Goal: Task Accomplishment & Management: Use online tool/utility

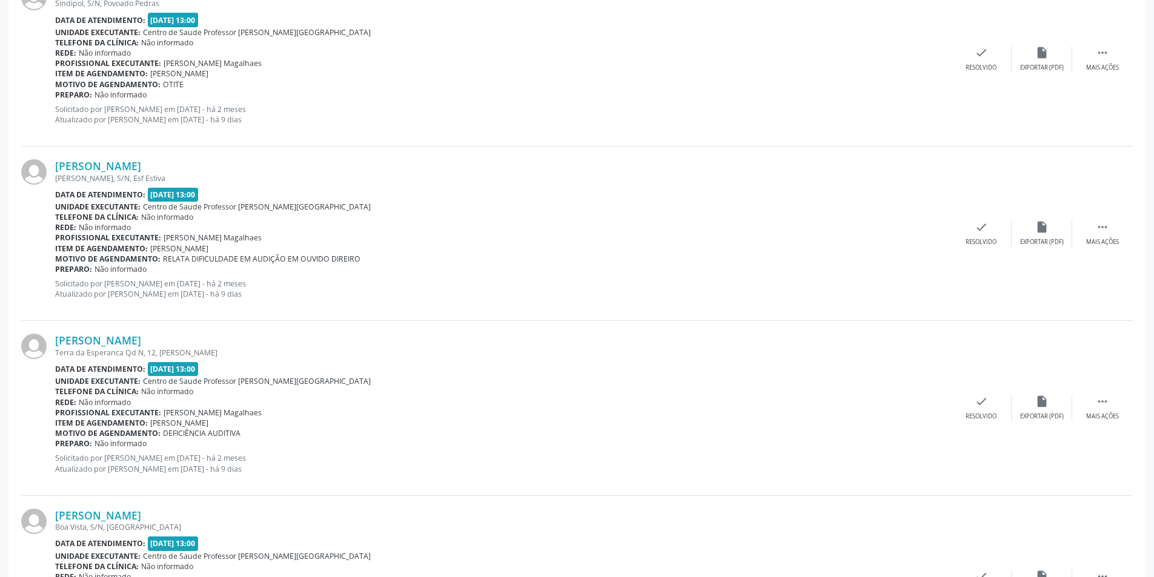
scroll to position [606, 0]
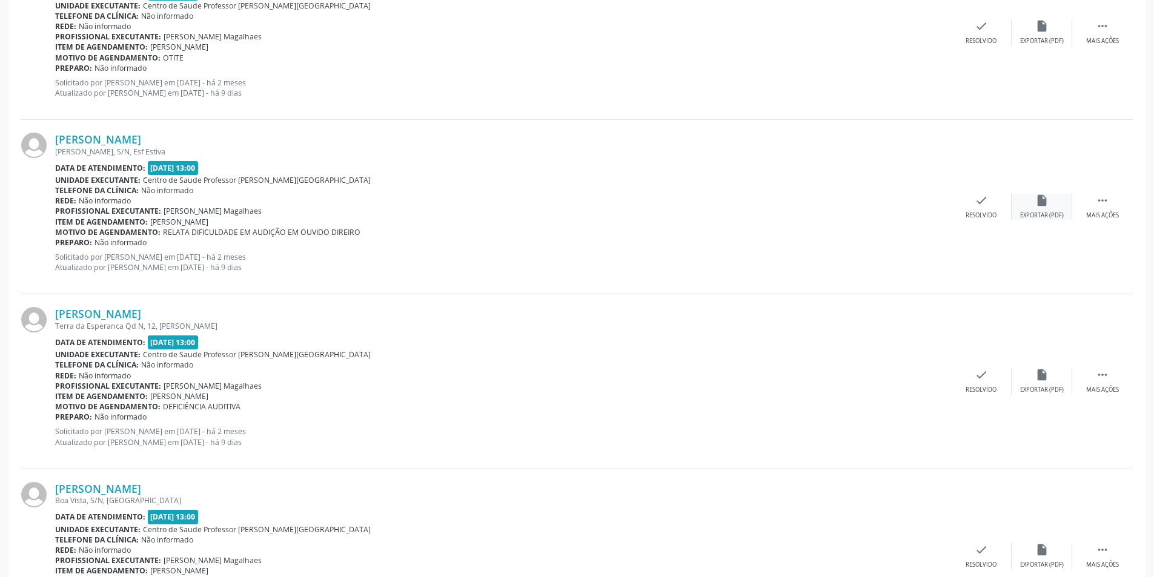
click at [1054, 210] on div "insert_drive_file Exportar (PDF)" at bounding box center [1042, 207] width 61 height 26
click at [1026, 211] on div "Exportar (PDF)" at bounding box center [1042, 215] width 44 height 8
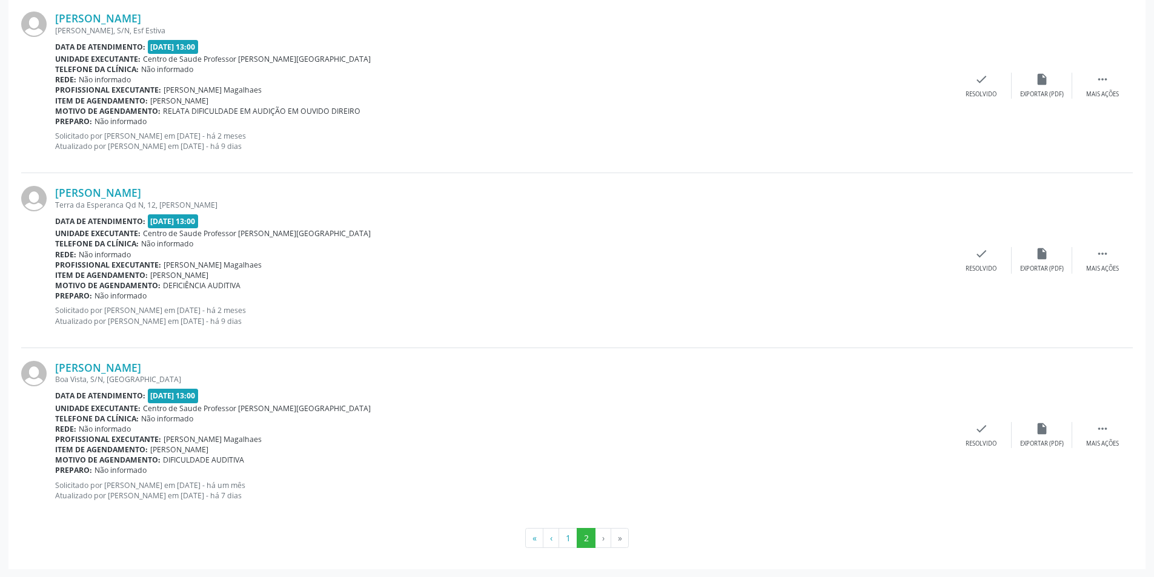
scroll to position [728, 0]
click at [567, 536] on button "1" at bounding box center [568, 538] width 19 height 21
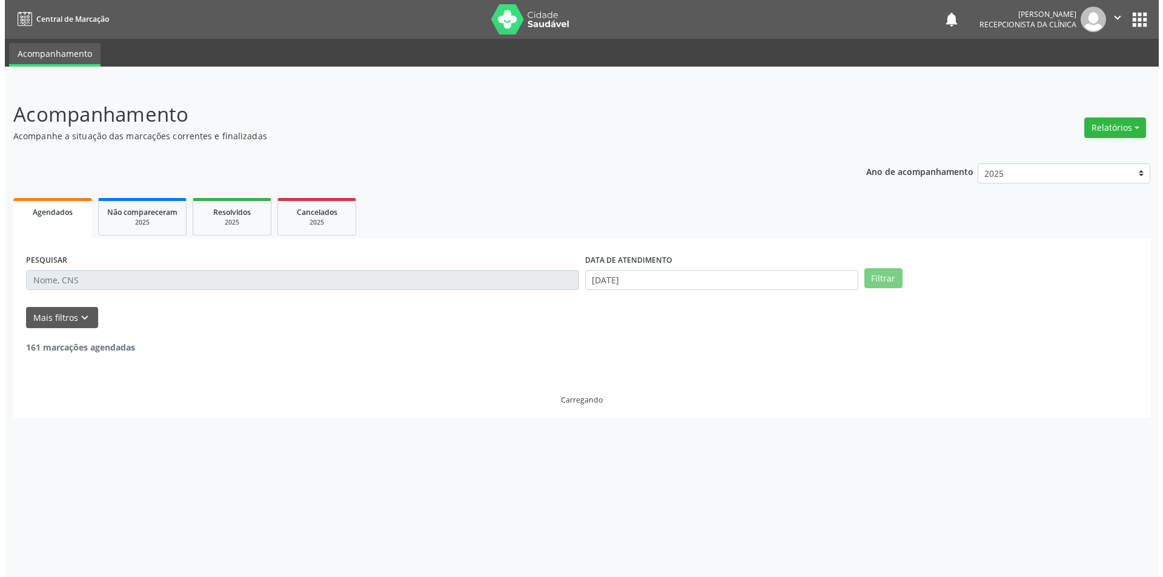
scroll to position [0, 0]
click at [62, 228] on link "Agendados" at bounding box center [47, 218] width 79 height 41
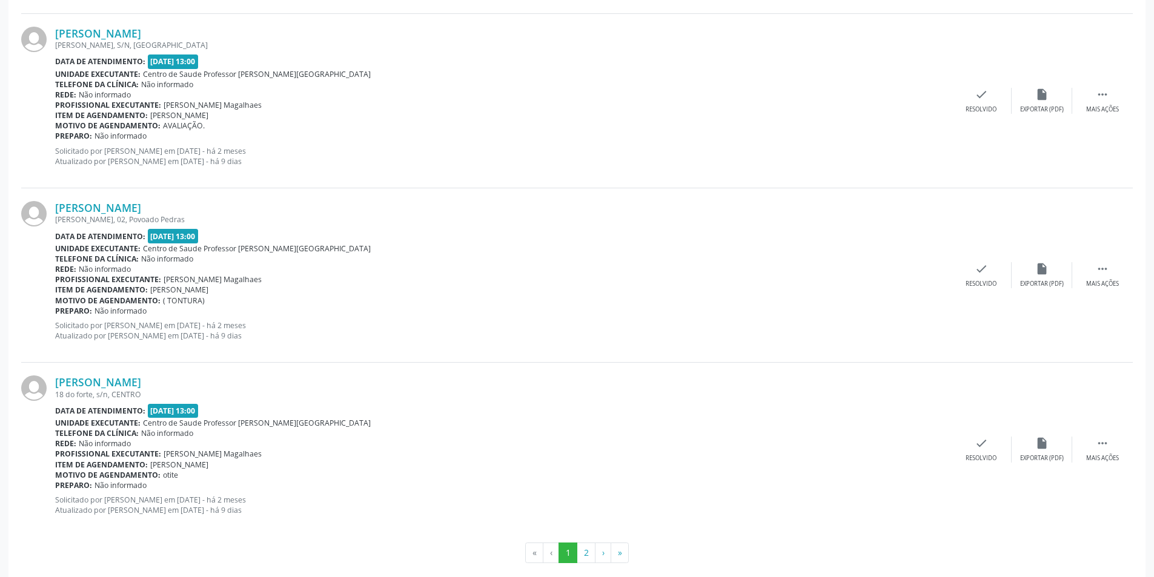
scroll to position [2475, 0]
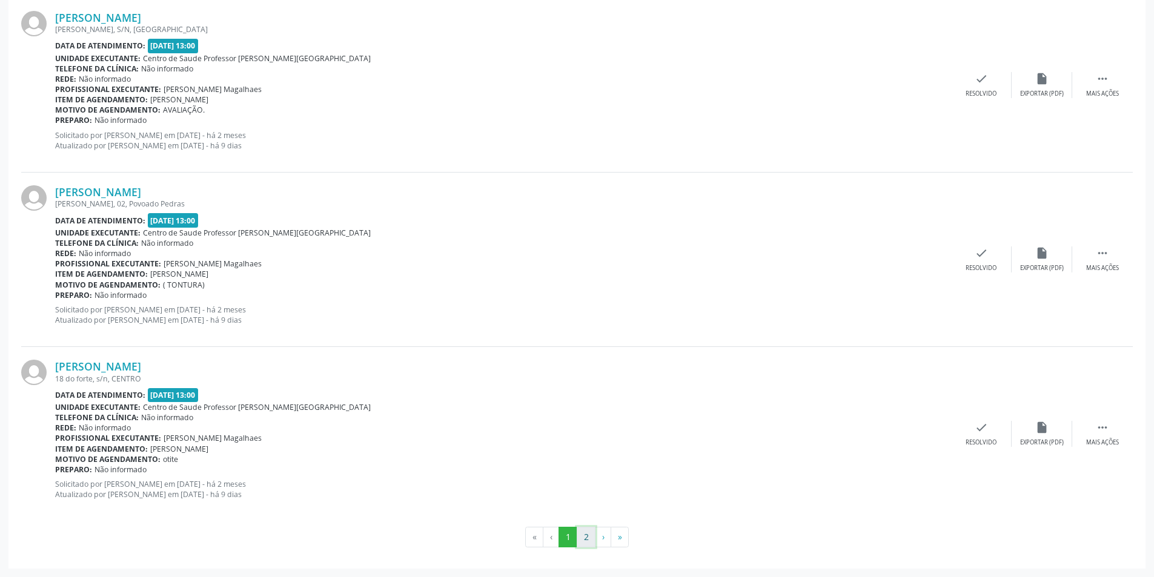
click at [589, 533] on button "2" at bounding box center [586, 537] width 19 height 21
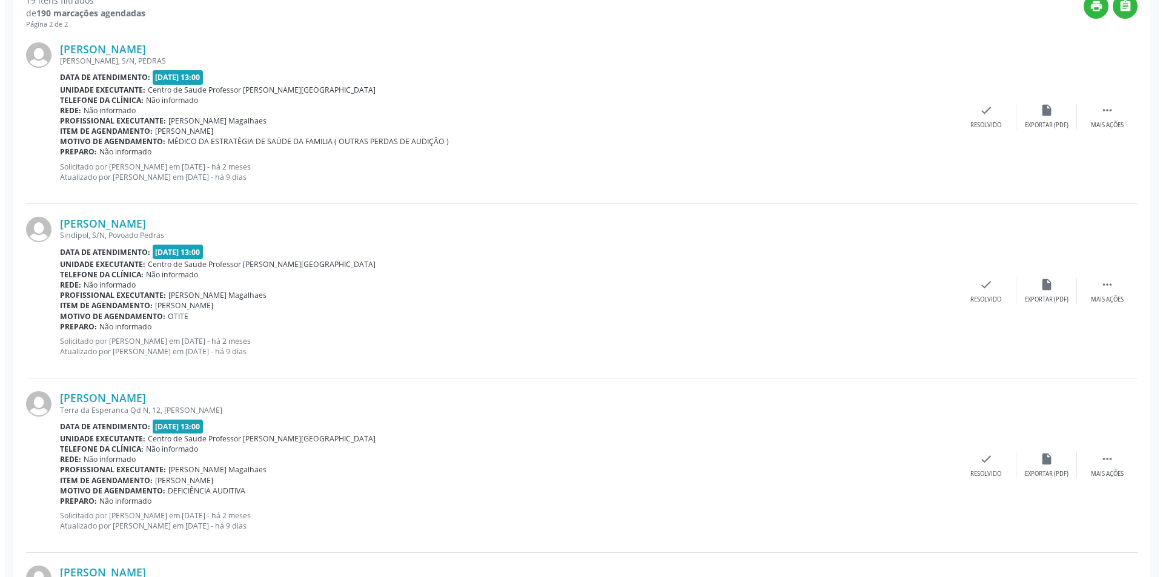
scroll to position [364, 0]
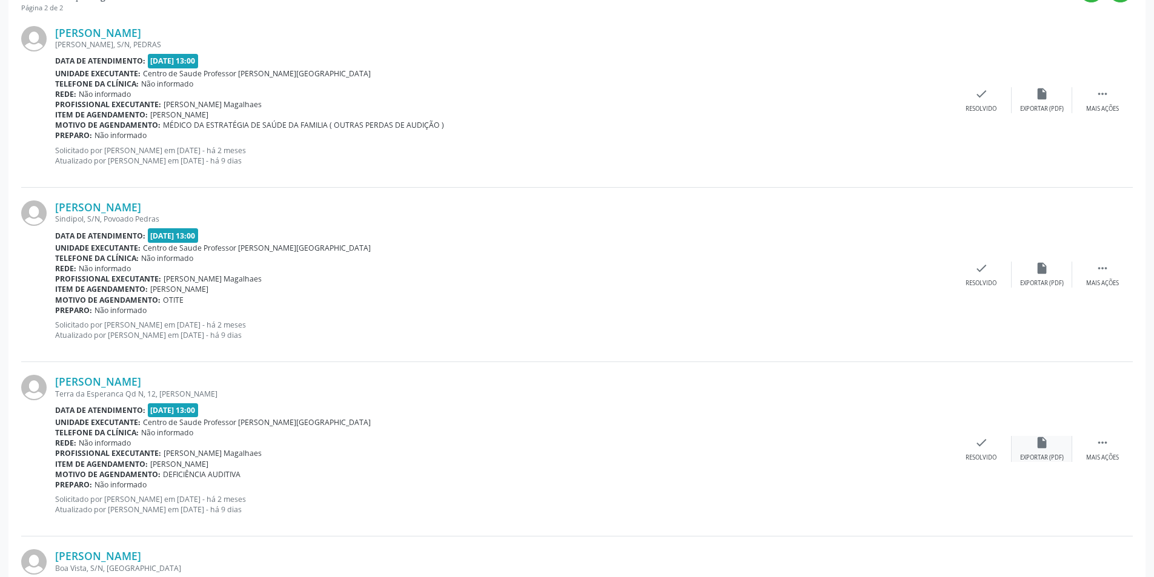
click at [1047, 446] on icon "insert_drive_file" at bounding box center [1042, 442] width 13 height 13
click at [976, 450] on icon "check" at bounding box center [981, 442] width 13 height 13
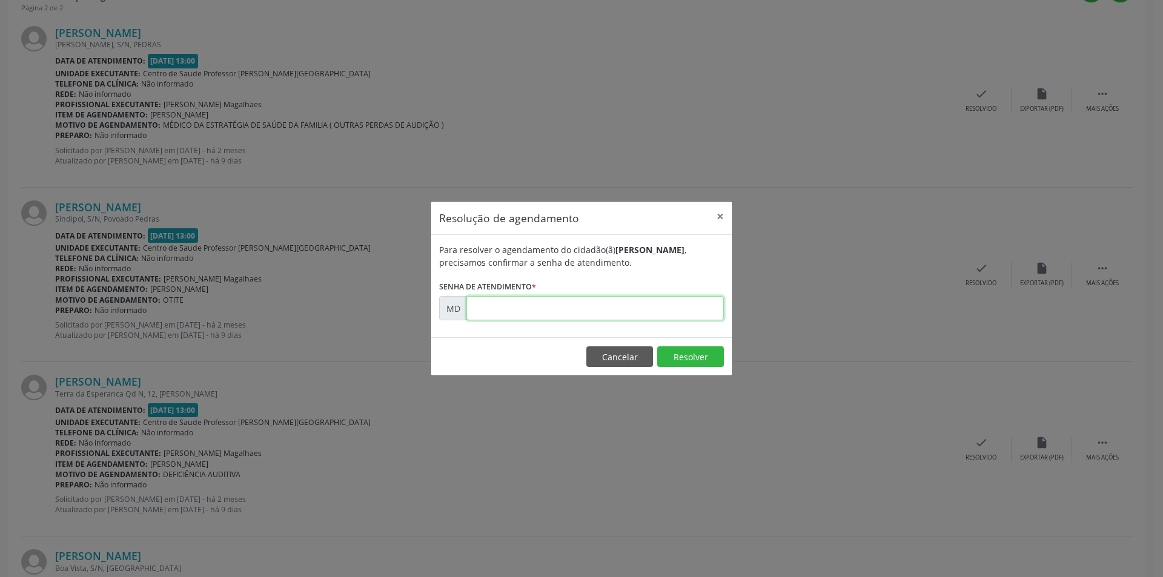
paste input "00000985"
type input "00000985"
click at [675, 352] on button "Resolver" at bounding box center [690, 357] width 67 height 21
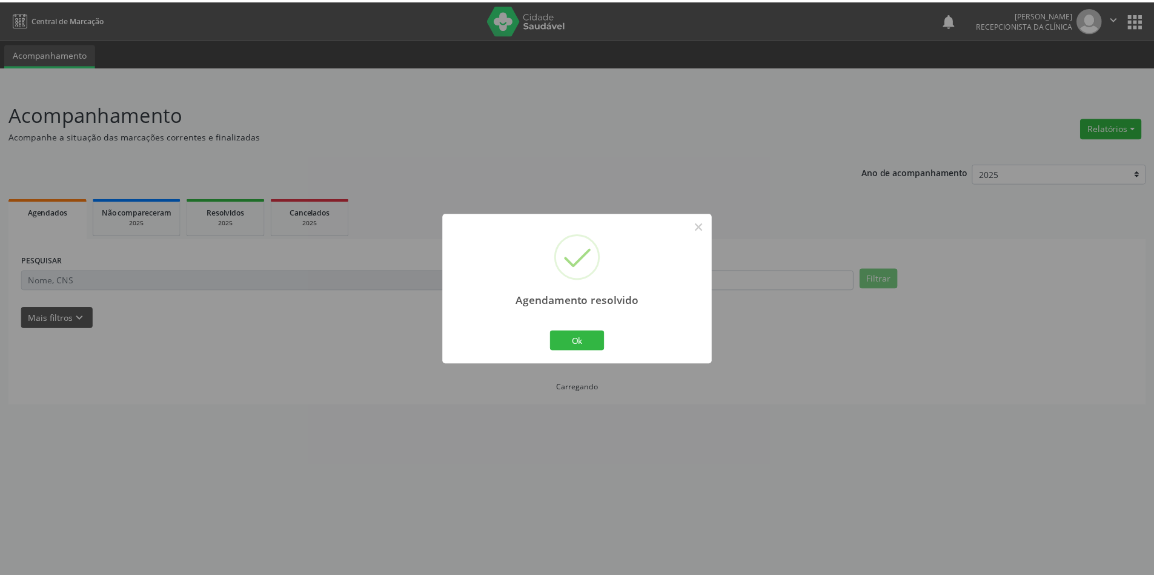
scroll to position [0, 0]
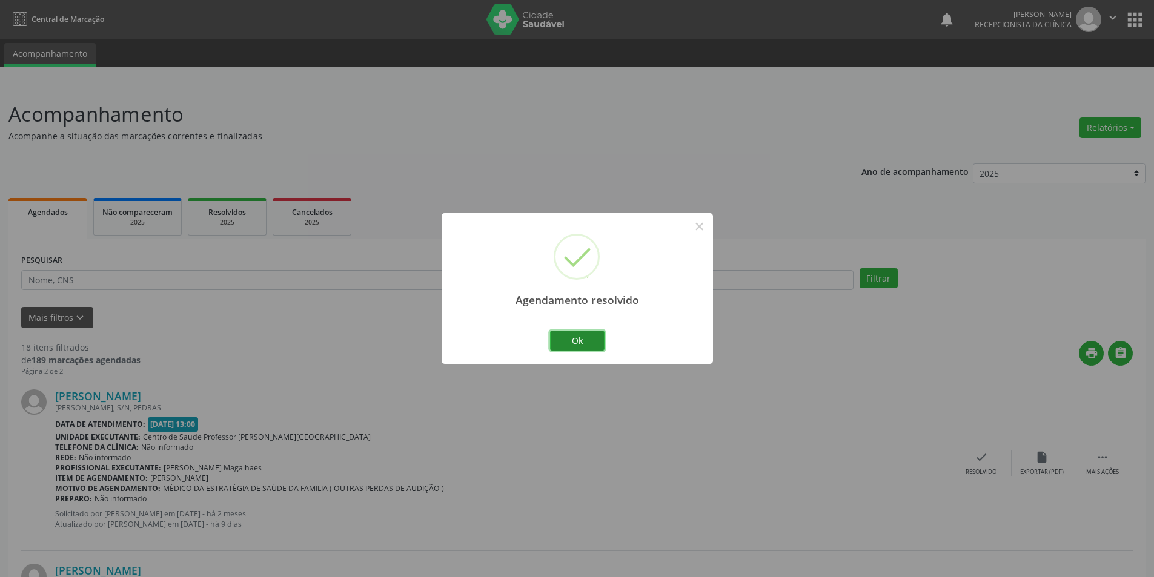
click at [584, 339] on button "Ok" at bounding box center [577, 341] width 55 height 21
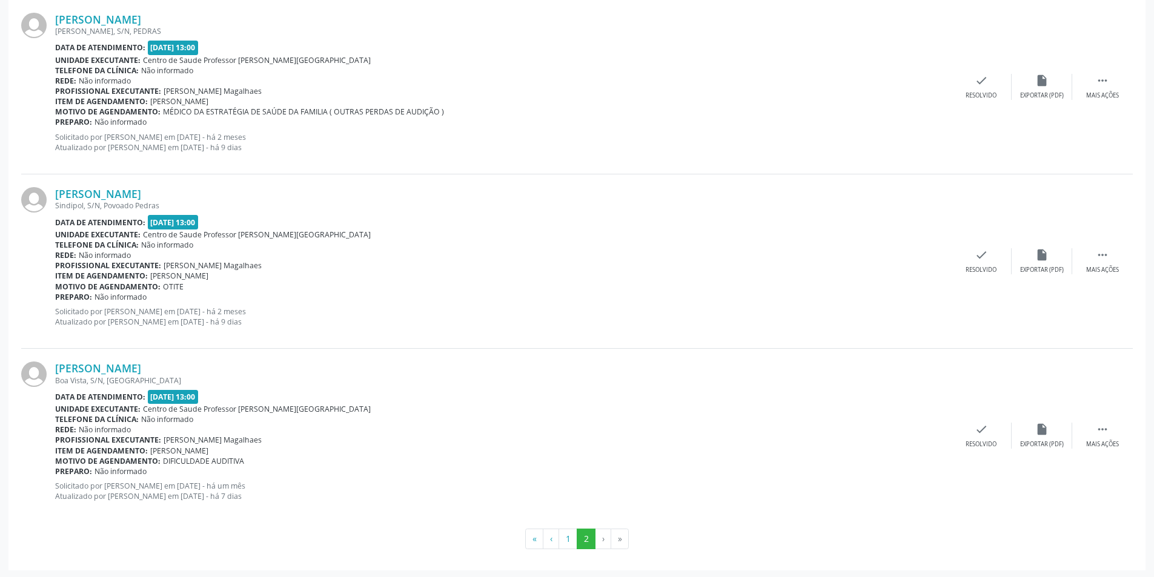
scroll to position [379, 0]
click at [571, 542] on button "1" at bounding box center [568, 537] width 19 height 21
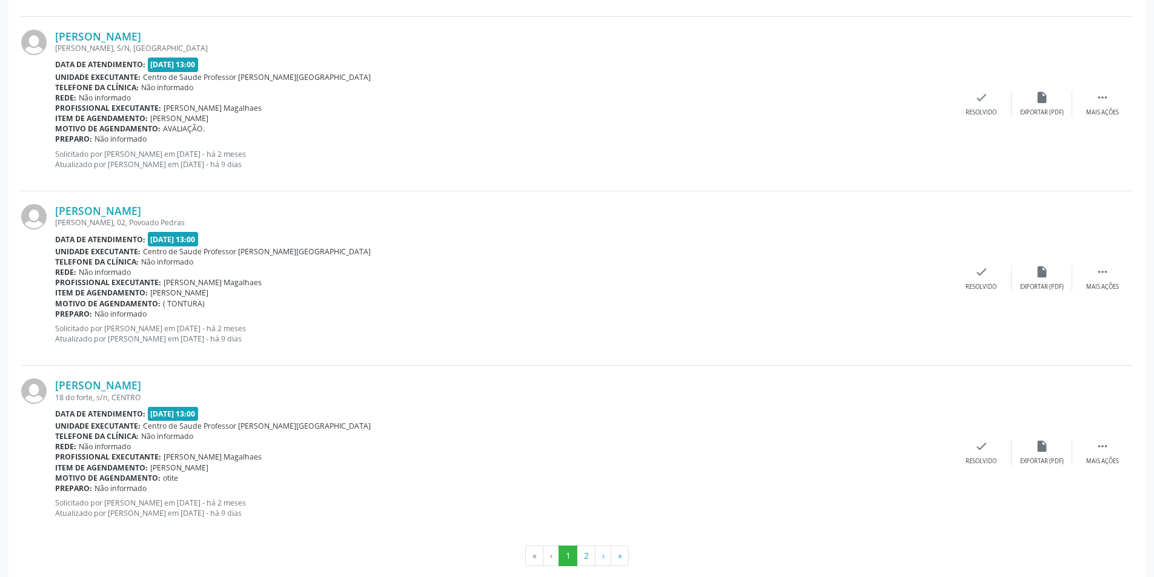
scroll to position [2475, 0]
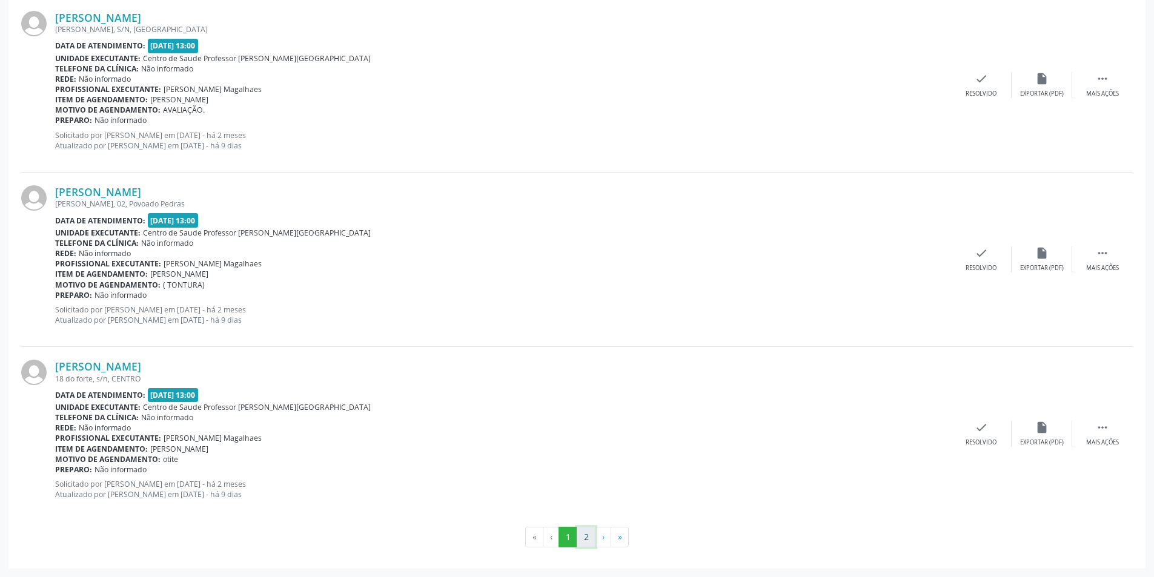
click at [585, 534] on button "2" at bounding box center [586, 537] width 19 height 21
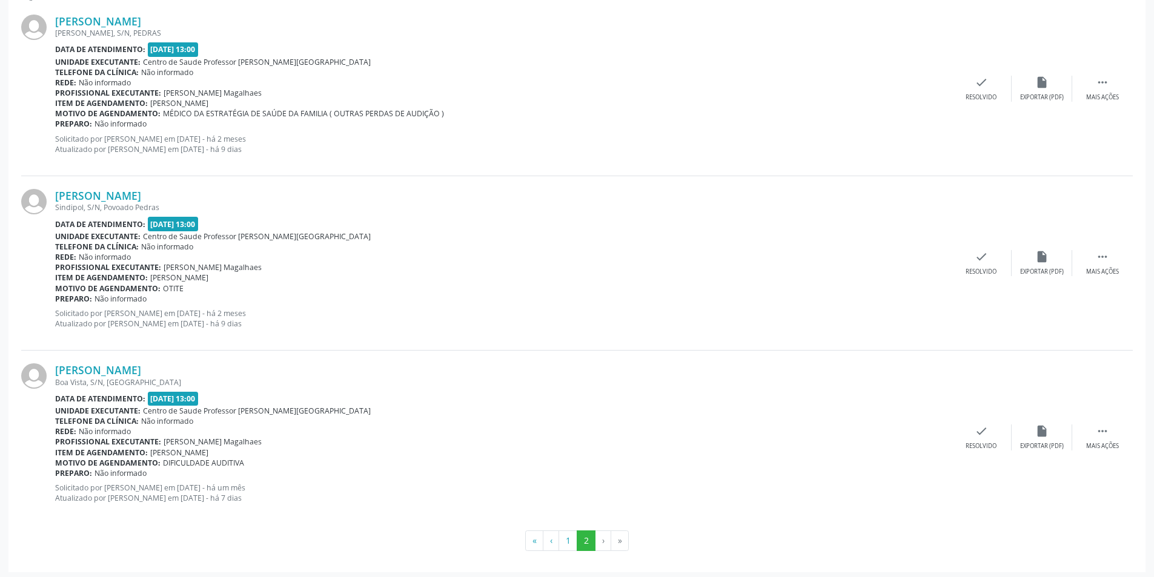
scroll to position [379, 0]
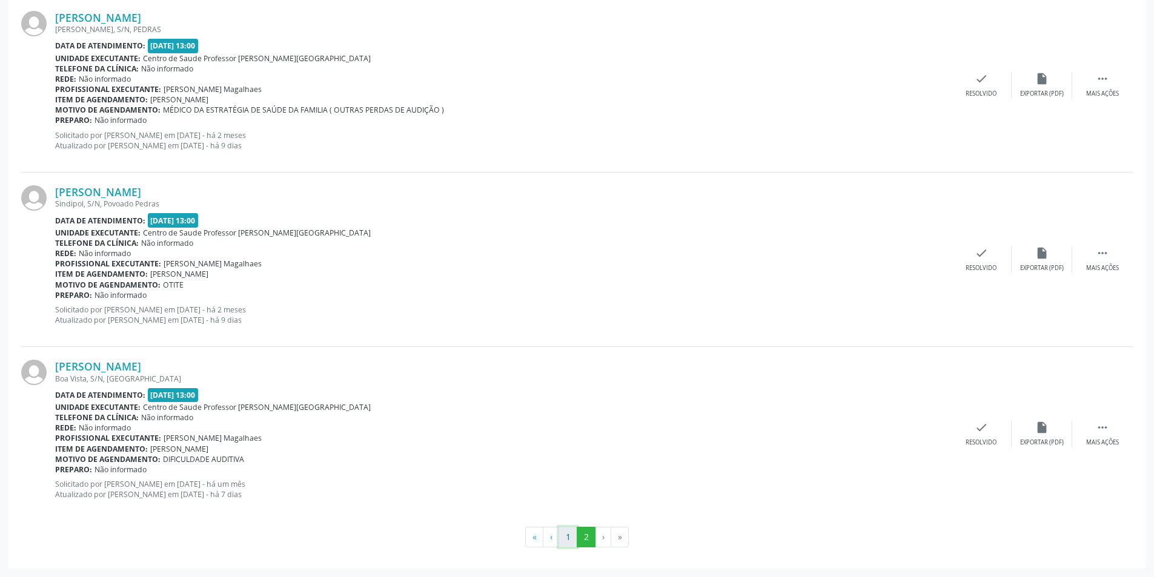
click at [571, 534] on button "1" at bounding box center [568, 537] width 19 height 21
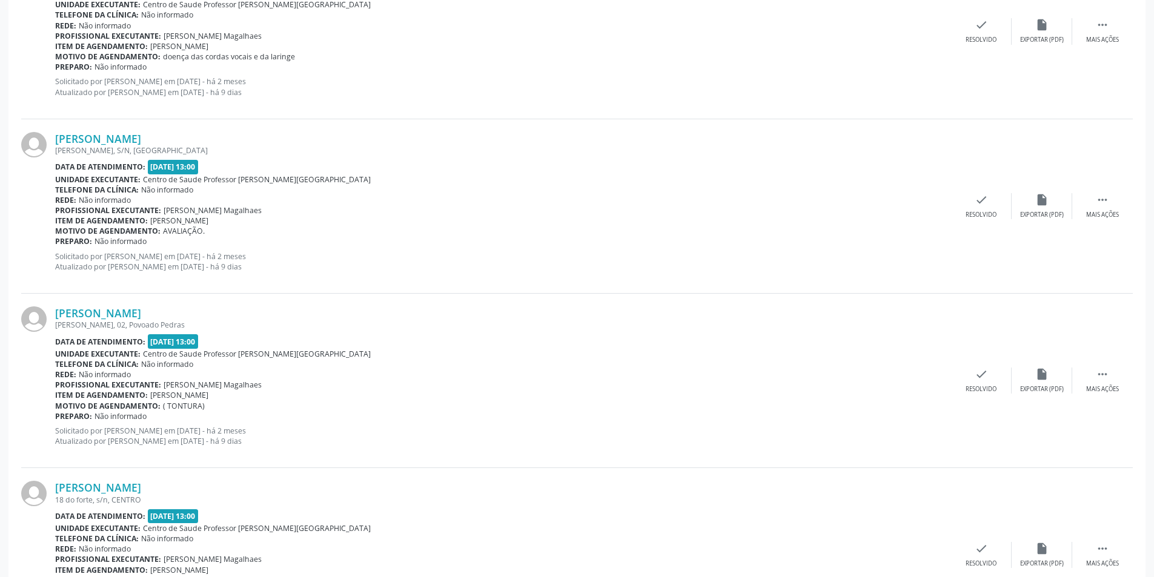
scroll to position [2475, 0]
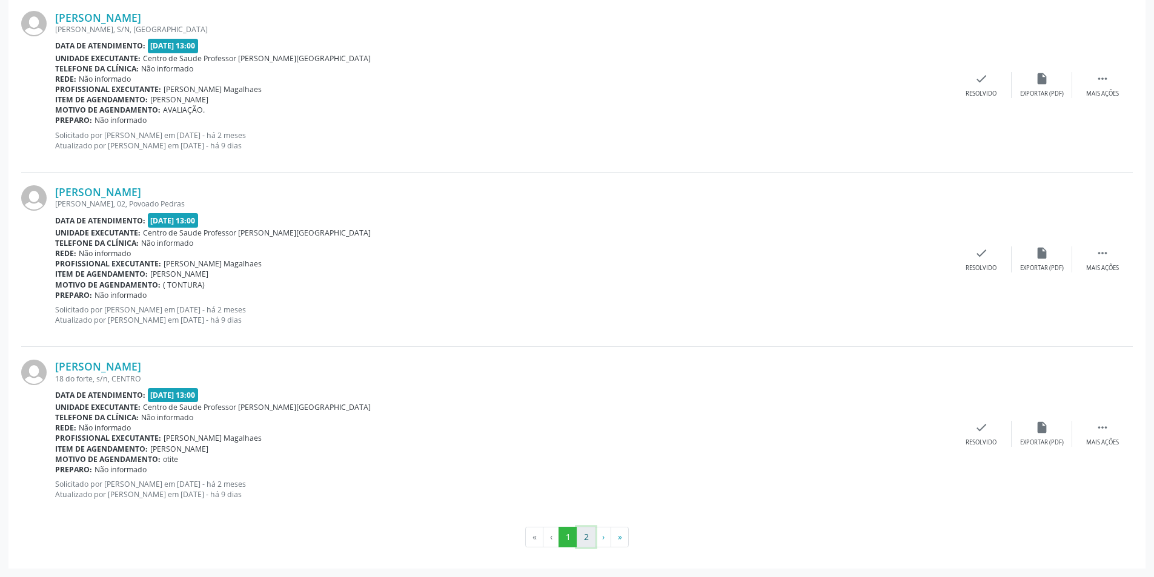
click at [590, 545] on button "2" at bounding box center [586, 537] width 19 height 21
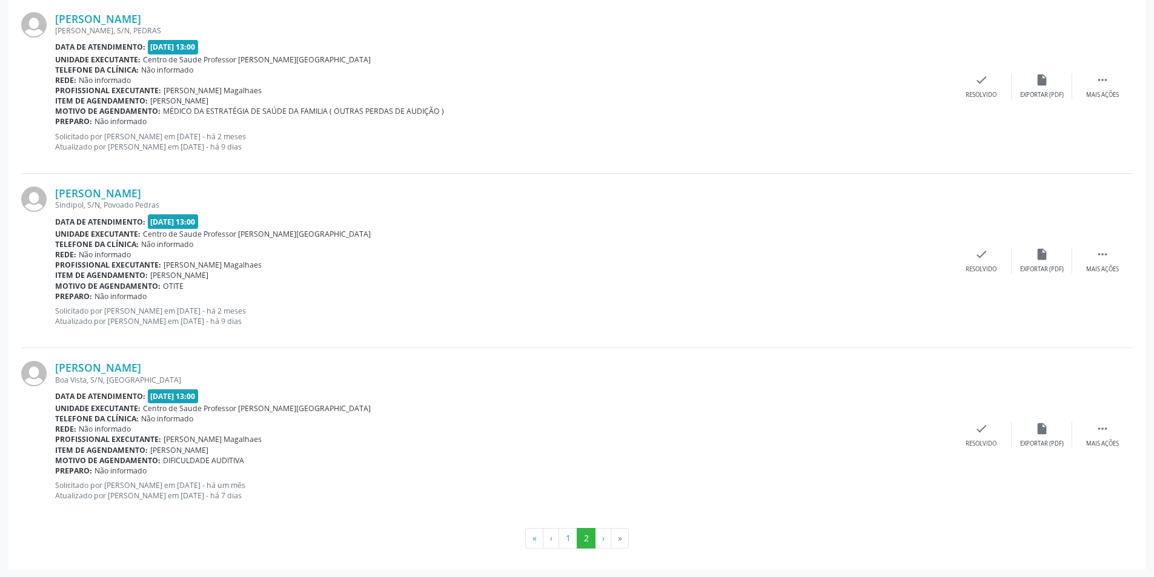
scroll to position [379, 0]
click at [564, 535] on button "1" at bounding box center [568, 537] width 19 height 21
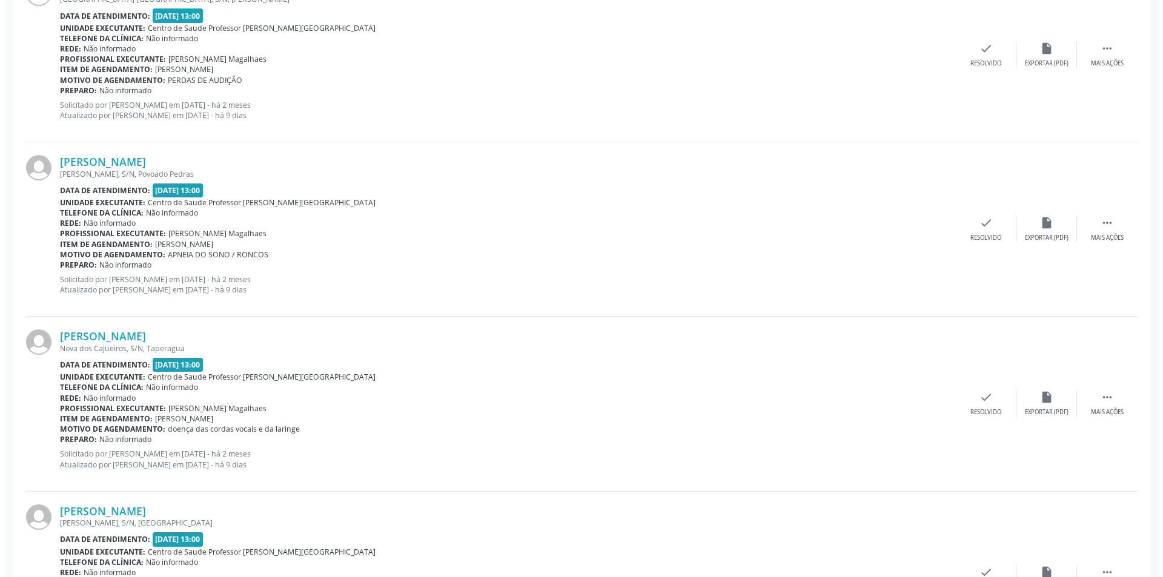
scroll to position [2060, 0]
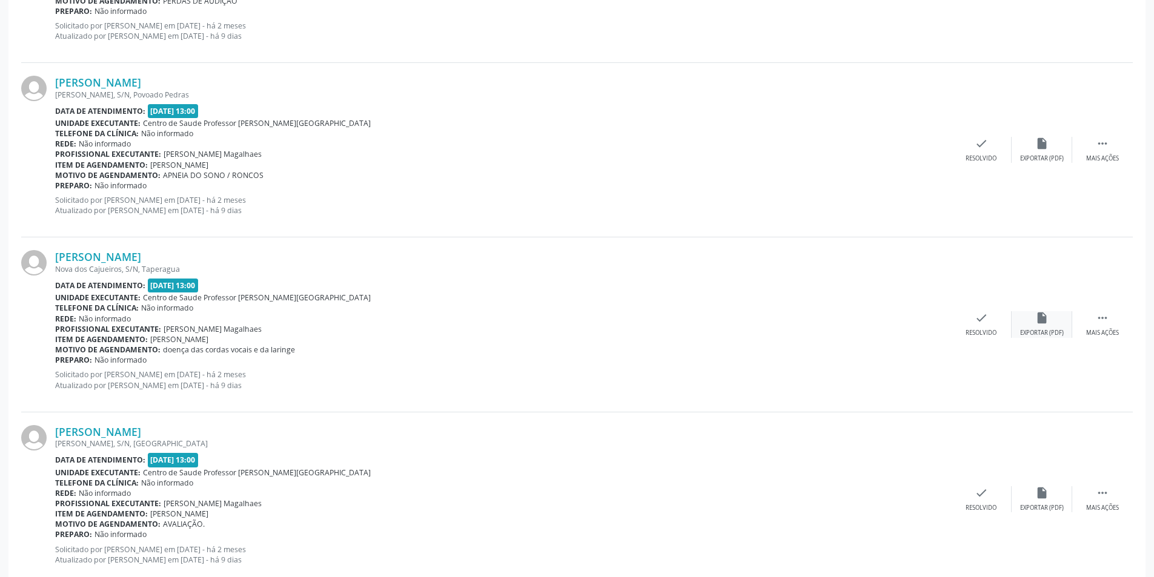
click at [1047, 328] on div "insert_drive_file Exportar (PDF)" at bounding box center [1042, 324] width 61 height 26
drag, startPoint x: 971, startPoint y: 326, endPoint x: 980, endPoint y: 321, distance: 9.8
click at [980, 321] on div "check Resolvido" at bounding box center [981, 324] width 61 height 26
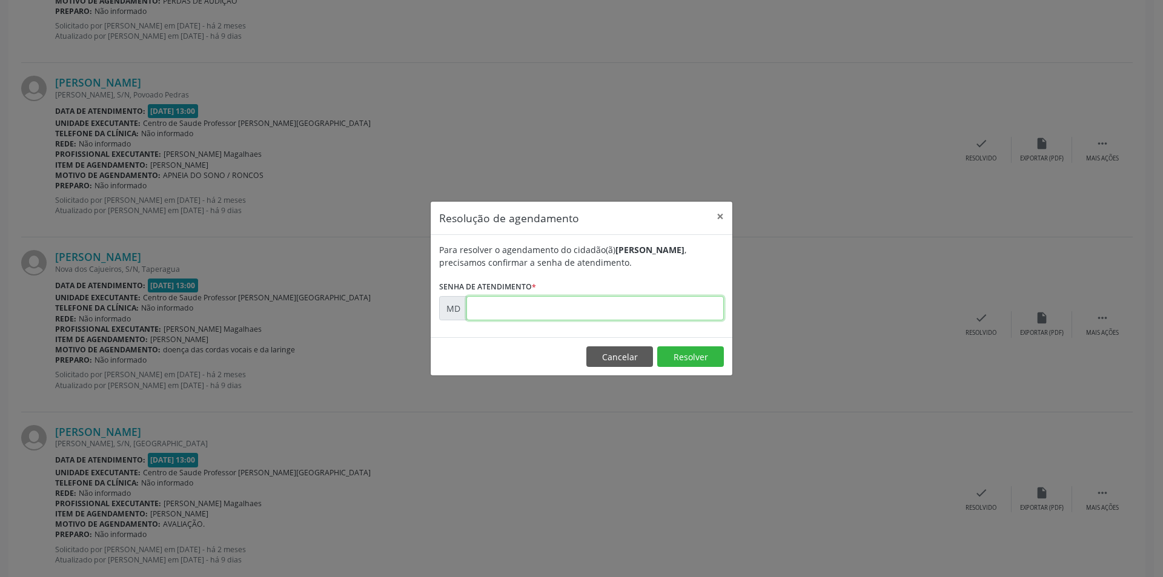
paste input "00000628"
type input "00000628"
click at [679, 358] on button "Resolver" at bounding box center [690, 357] width 67 height 21
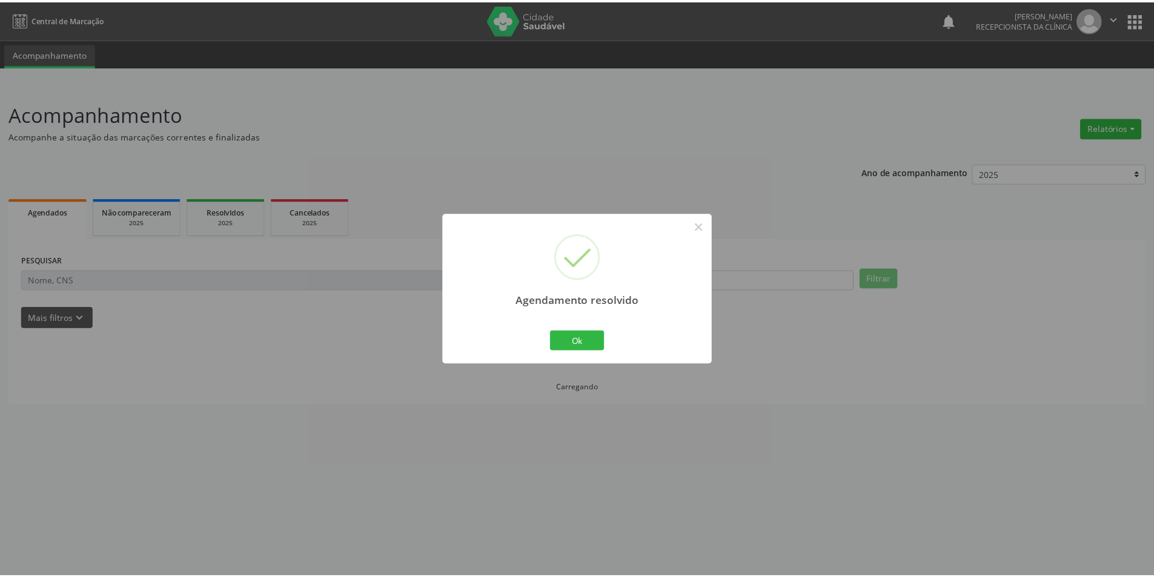
scroll to position [0, 0]
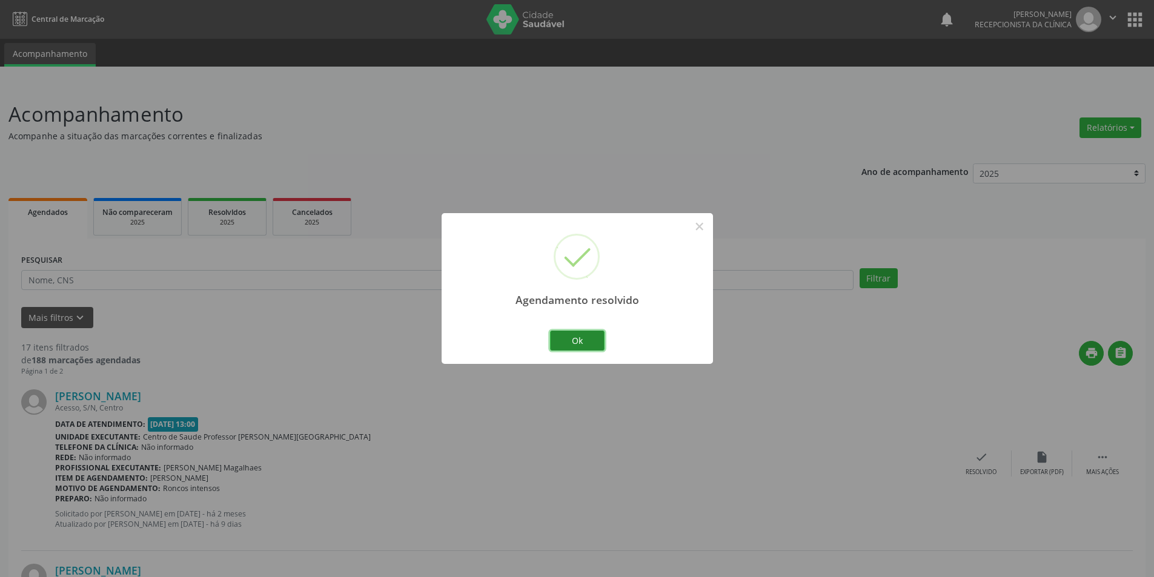
click at [573, 340] on button "Ok" at bounding box center [577, 341] width 55 height 21
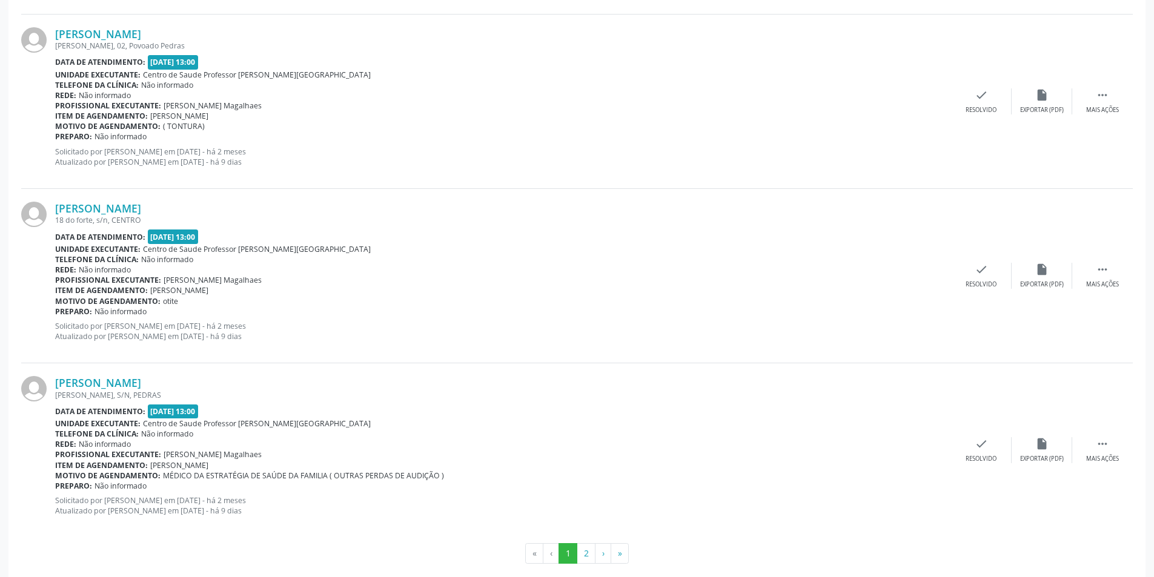
scroll to position [2475, 0]
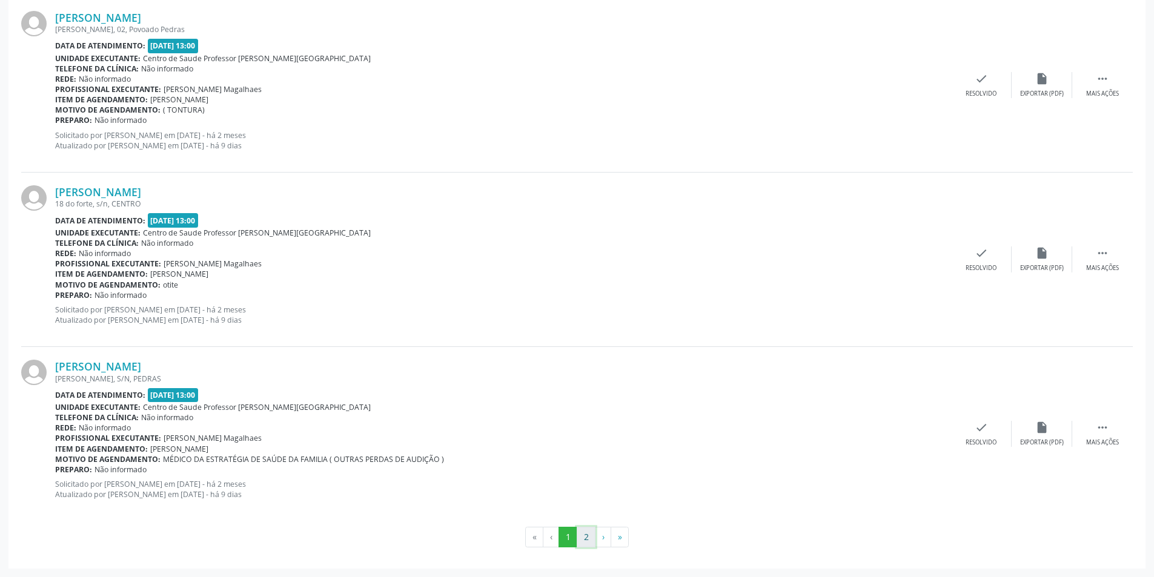
click at [586, 535] on button "2" at bounding box center [586, 537] width 19 height 21
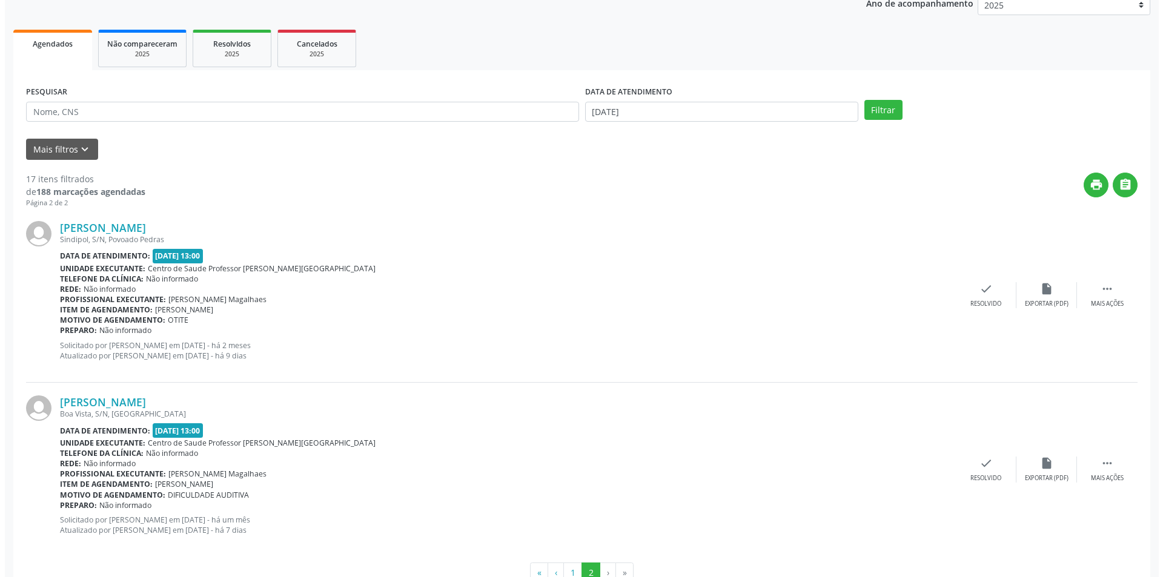
scroll to position [182, 0]
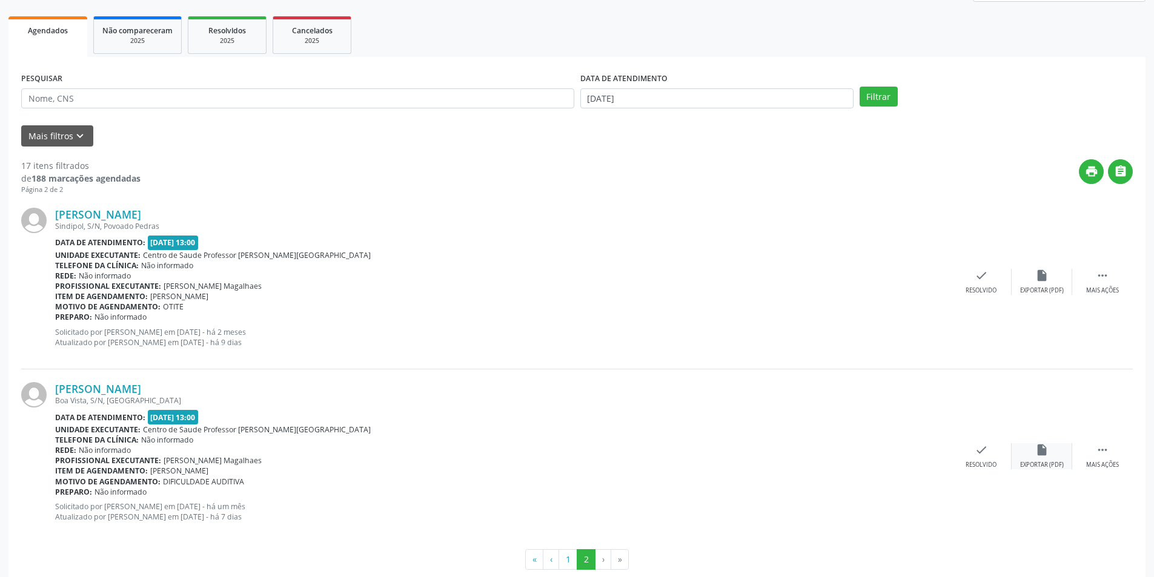
click at [1036, 456] on icon "insert_drive_file" at bounding box center [1042, 450] width 13 height 13
click at [979, 454] on icon "check" at bounding box center [981, 450] width 13 height 13
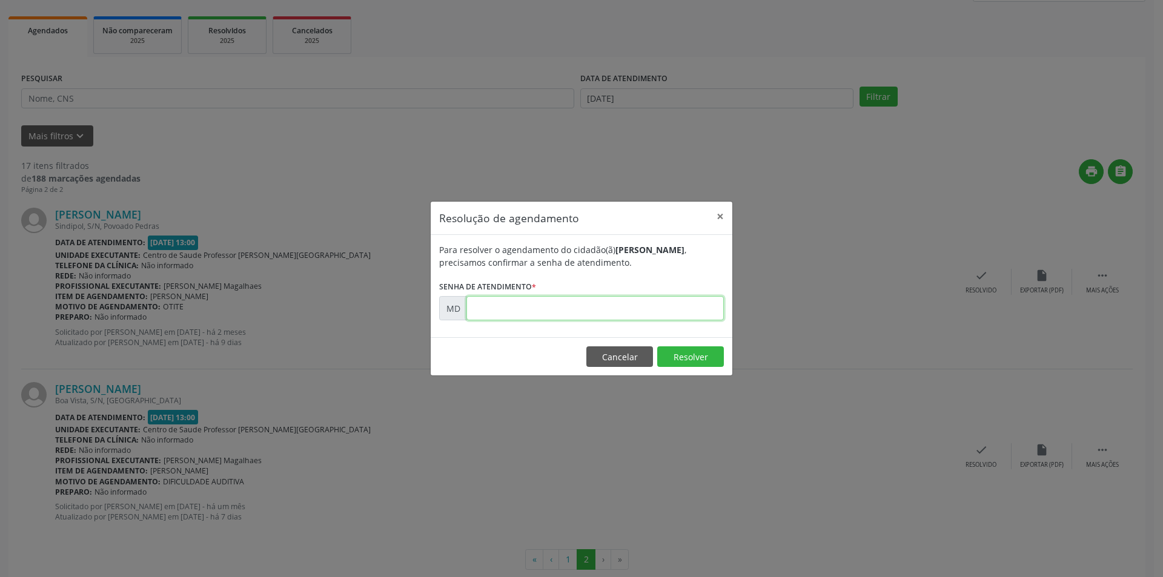
paste input "00004864"
type input "00004864"
click at [696, 355] on button "Resolver" at bounding box center [690, 357] width 67 height 21
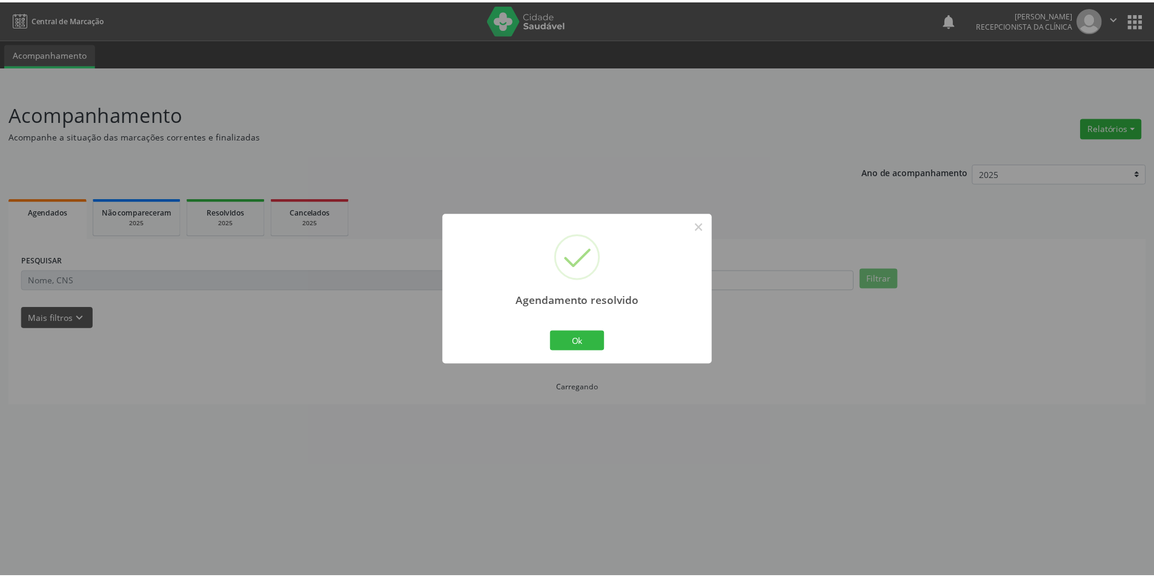
scroll to position [0, 0]
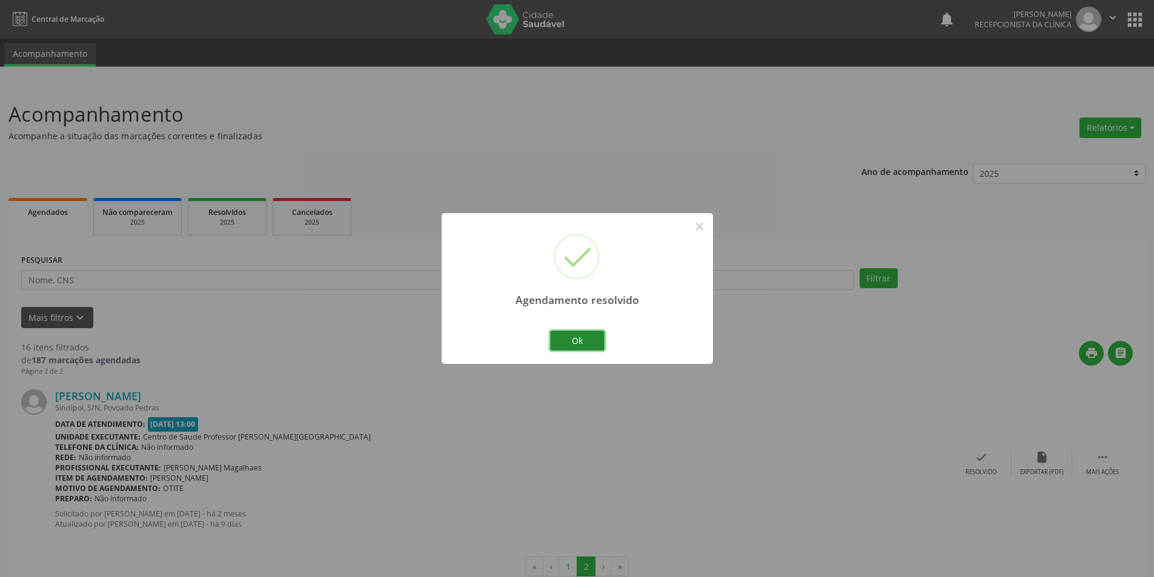
click at [585, 338] on button "Ok" at bounding box center [577, 341] width 55 height 21
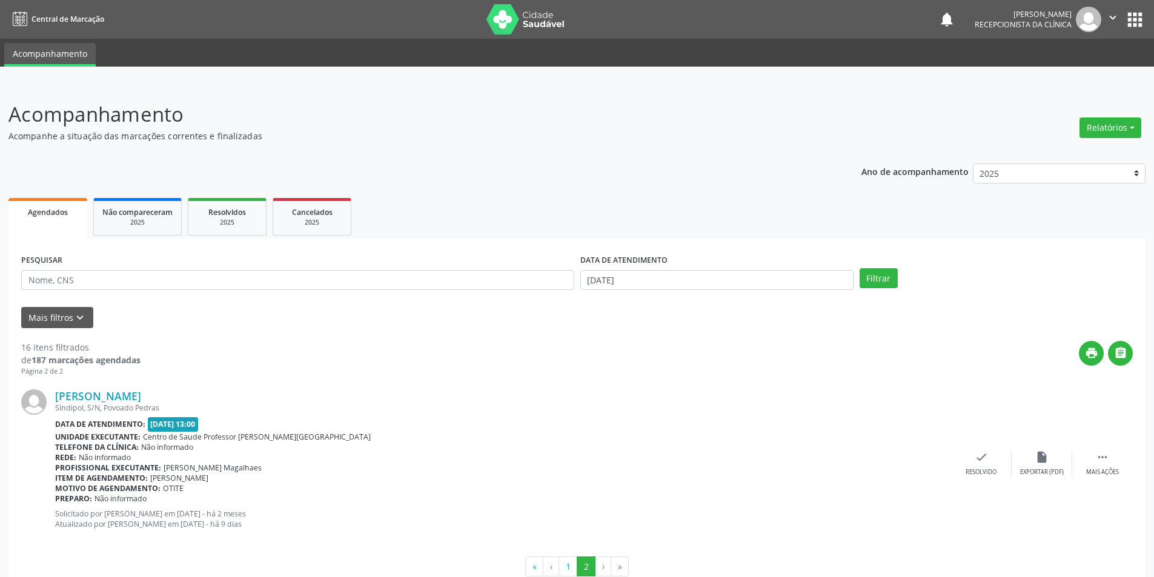
scroll to position [29, 0]
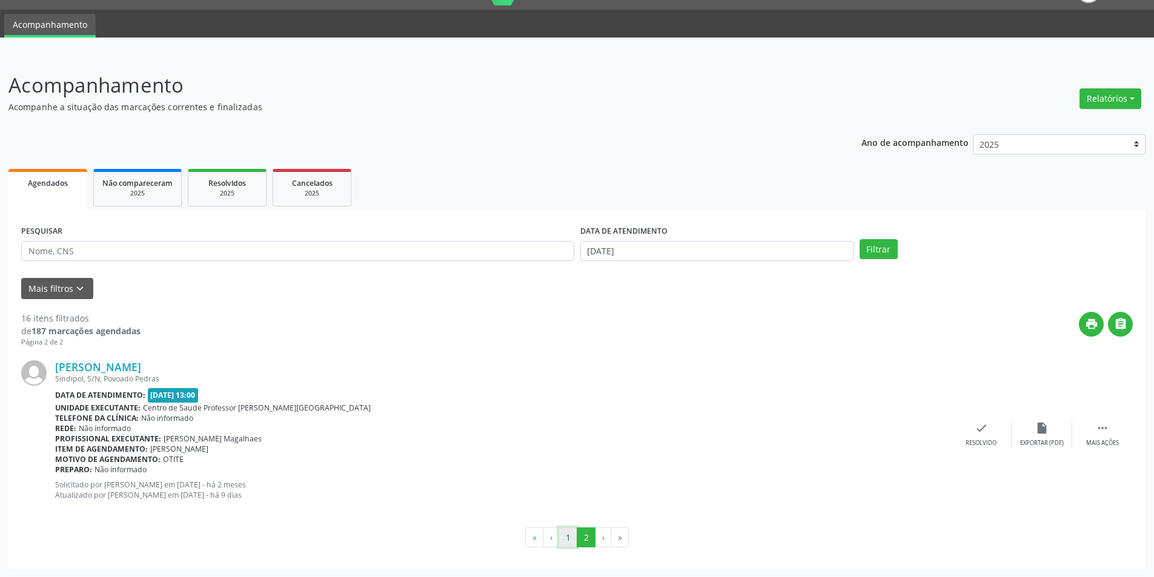
click at [571, 537] on button "1" at bounding box center [568, 538] width 19 height 21
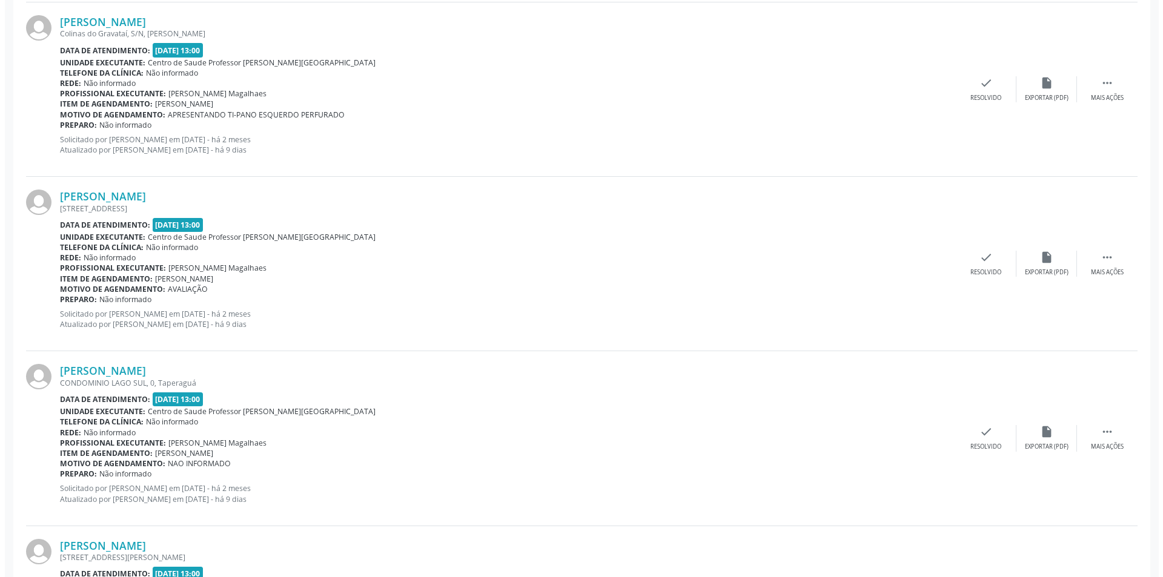
scroll to position [1272, 0]
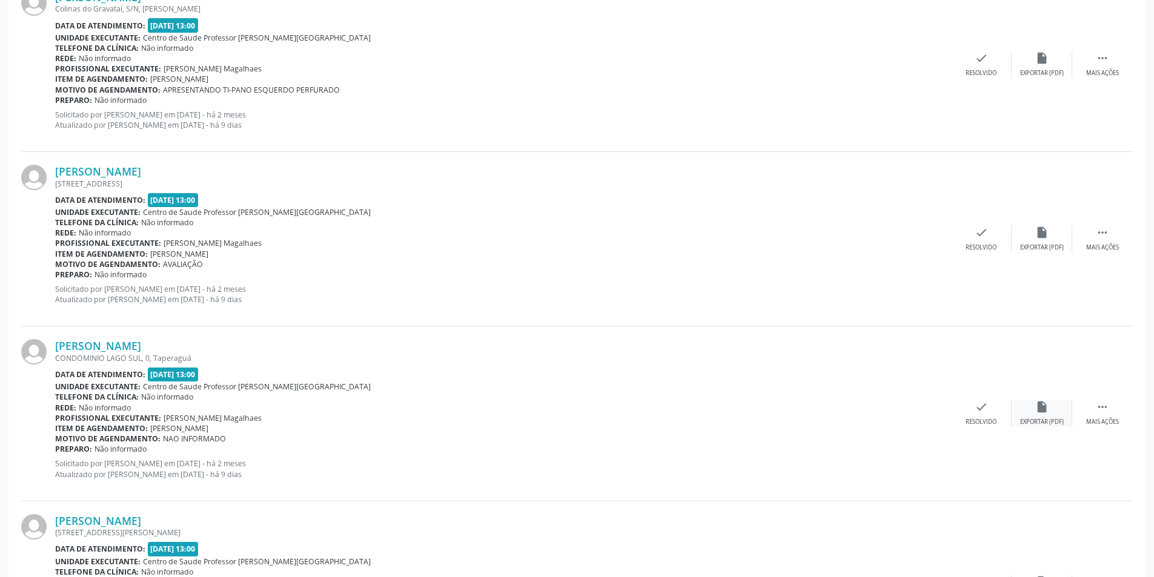
click at [1030, 407] on div "insert_drive_file Exportar (PDF)" at bounding box center [1042, 414] width 61 height 26
click at [983, 414] on icon "check" at bounding box center [981, 407] width 13 height 13
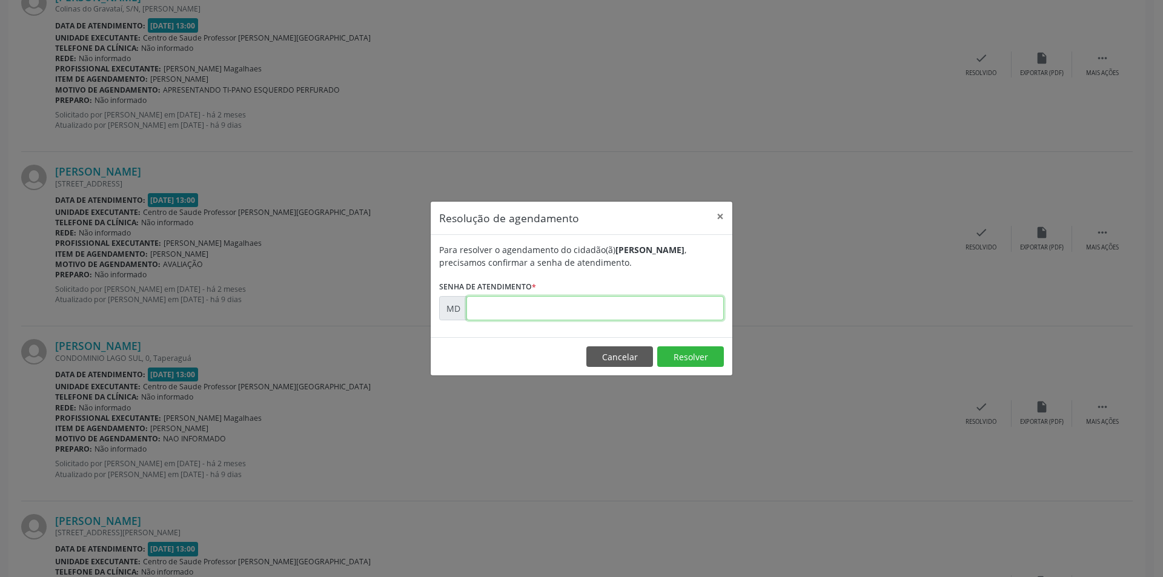
paste input "00000356"
type input "00000356"
click at [689, 358] on button "Resolver" at bounding box center [690, 357] width 67 height 21
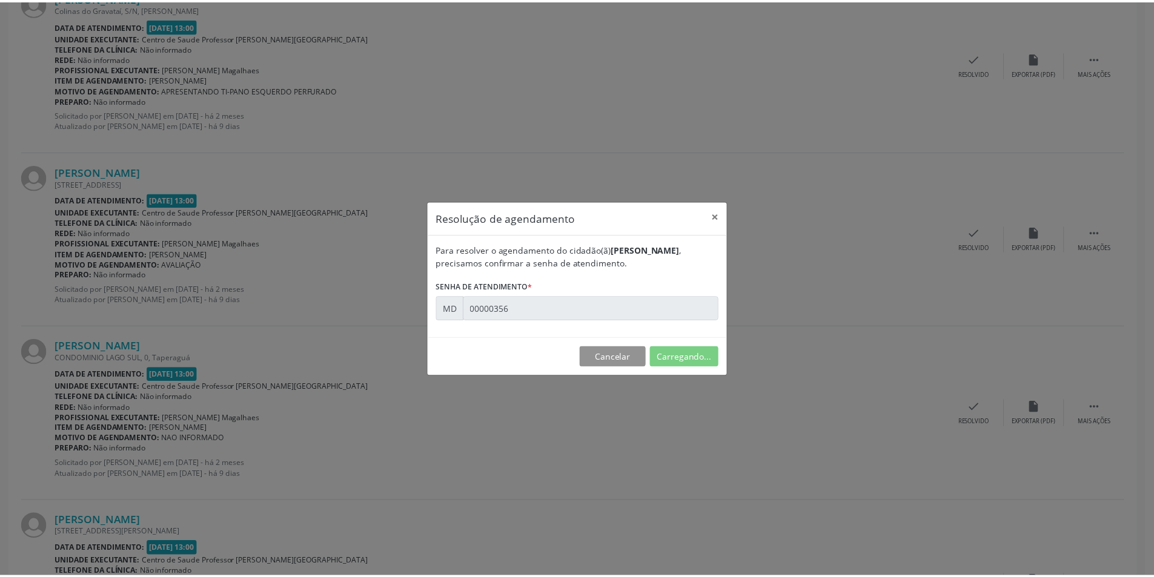
scroll to position [0, 0]
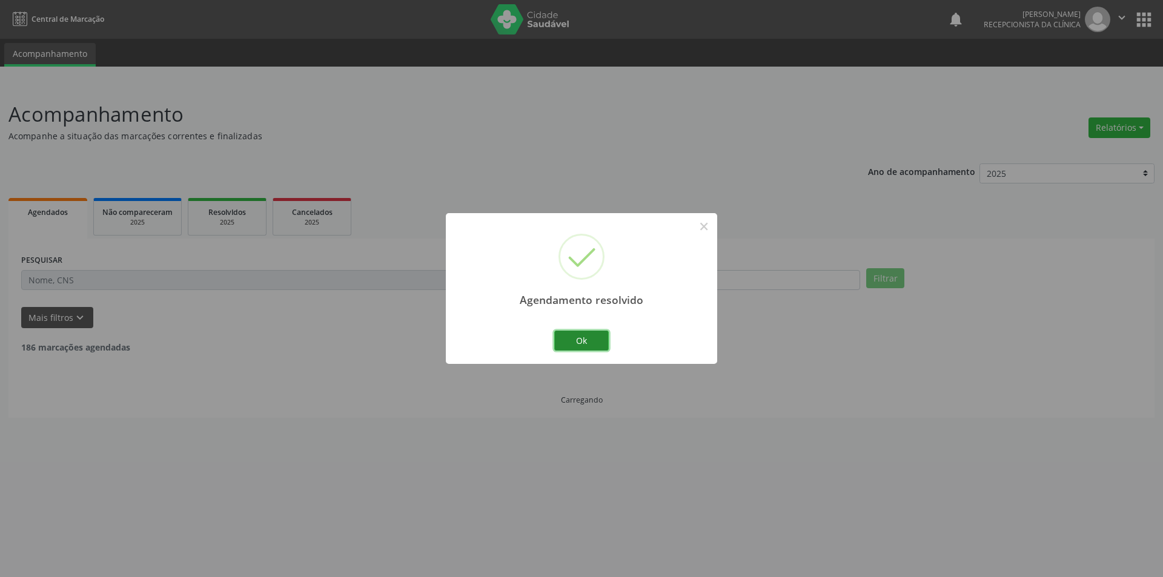
click at [584, 342] on button "Ok" at bounding box center [581, 341] width 55 height 21
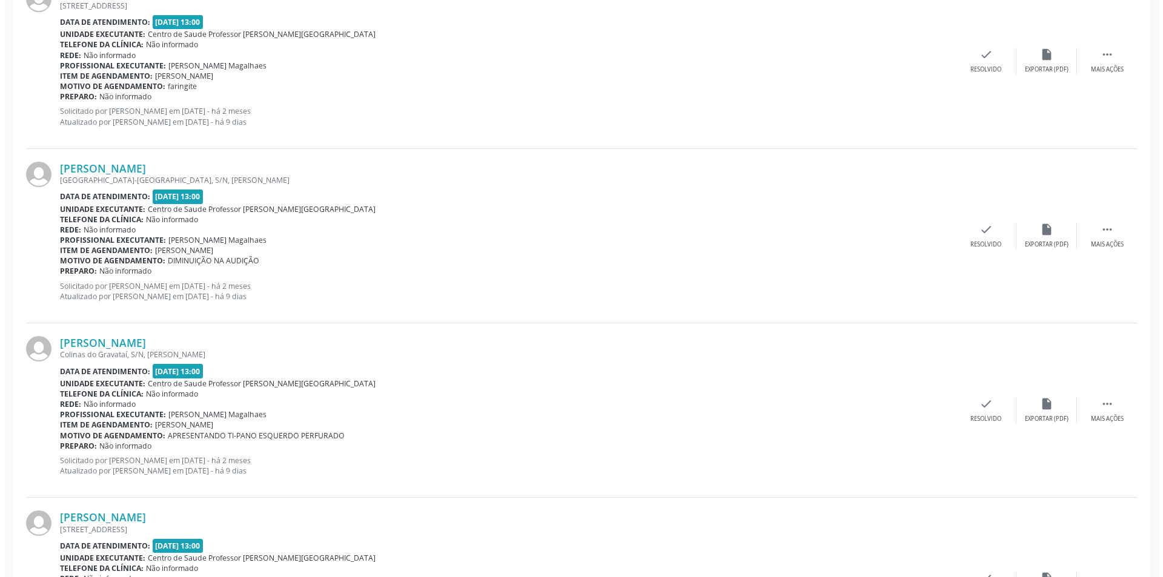
scroll to position [969, 0]
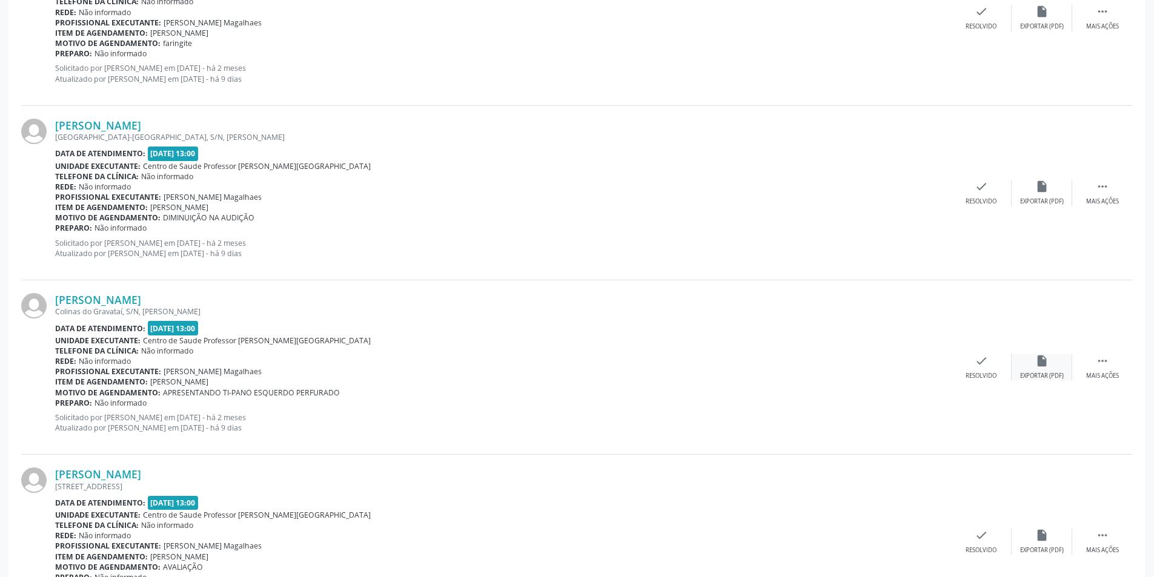
click at [1032, 373] on div "Exportar (PDF)" at bounding box center [1042, 376] width 44 height 8
click at [973, 361] on div "check Resolvido" at bounding box center [981, 367] width 61 height 26
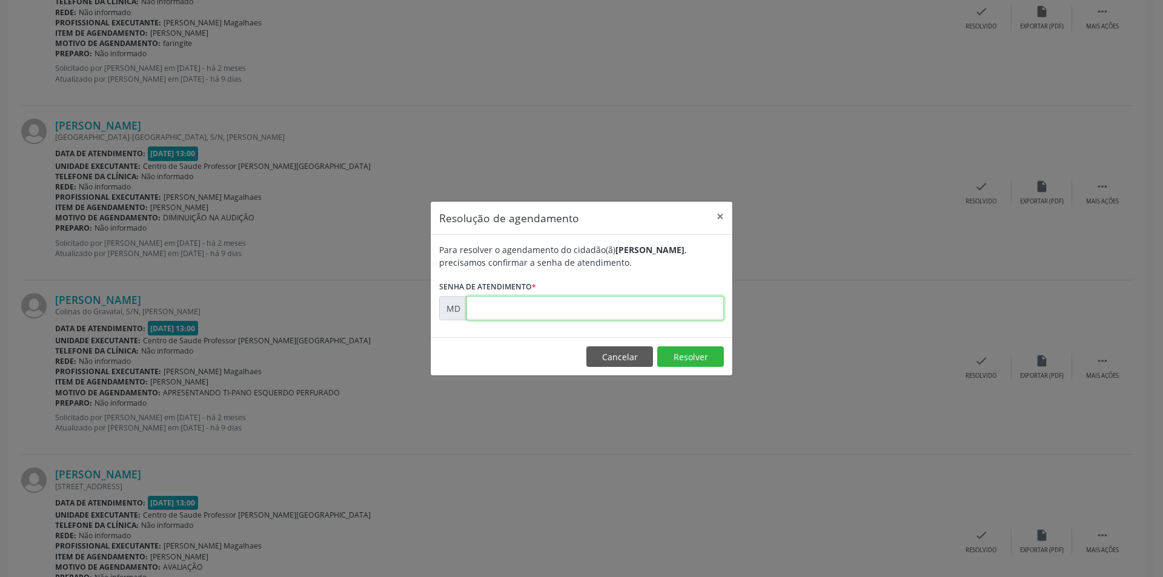
paste input "00000245"
type input "00000245"
click at [690, 358] on button "Resolver" at bounding box center [690, 357] width 67 height 21
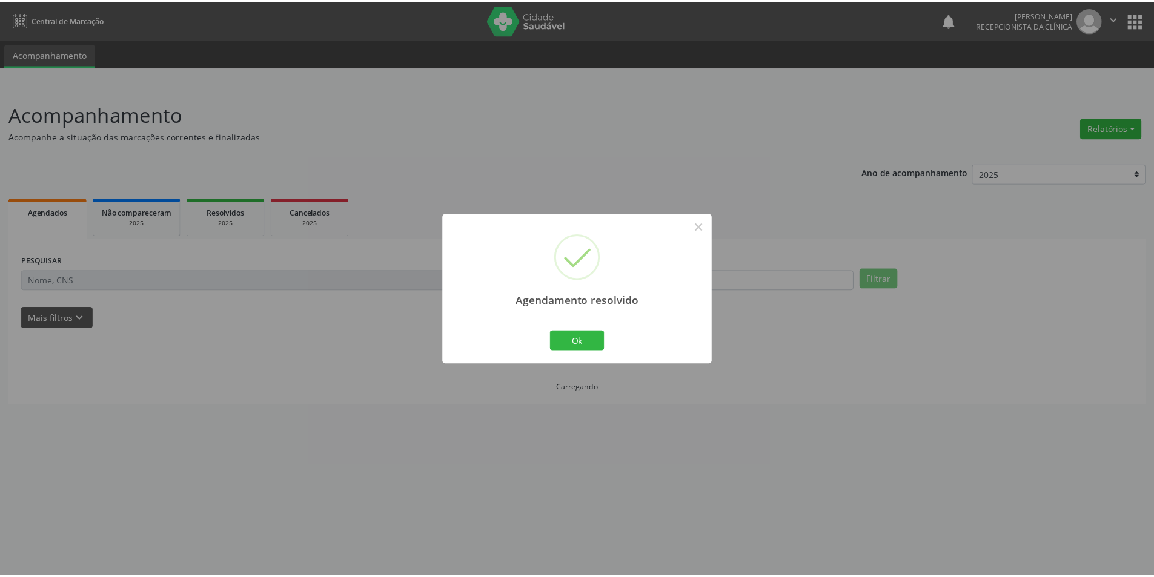
scroll to position [0, 0]
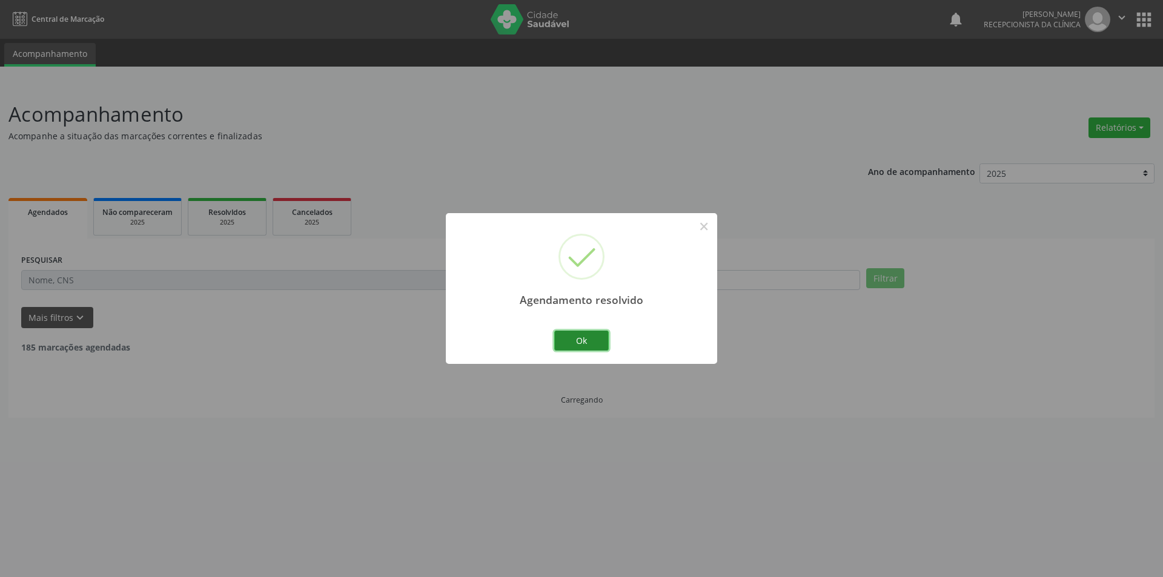
click at [570, 336] on button "Ok" at bounding box center [581, 341] width 55 height 21
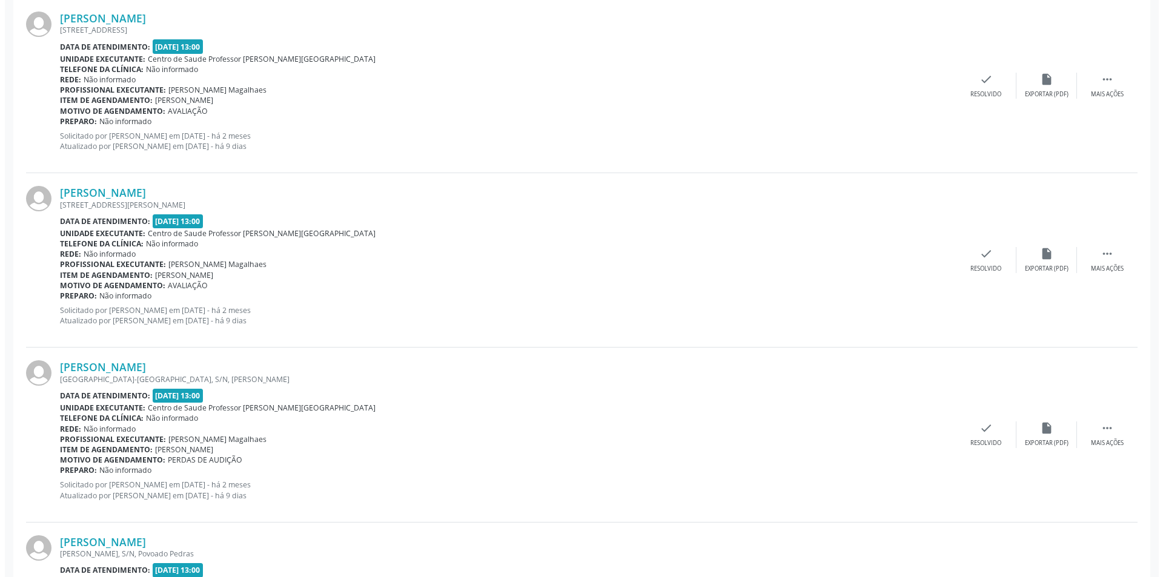
scroll to position [1272, 0]
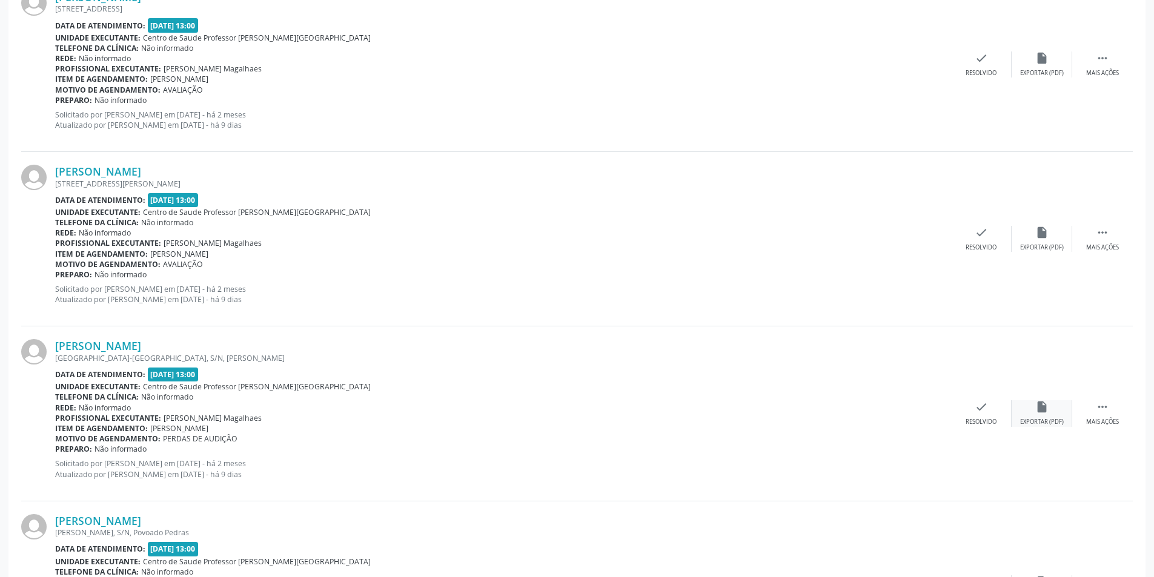
click at [1043, 418] on div "Exportar (PDF)" at bounding box center [1042, 422] width 44 height 8
click at [981, 408] on icon "check" at bounding box center [981, 407] width 13 height 13
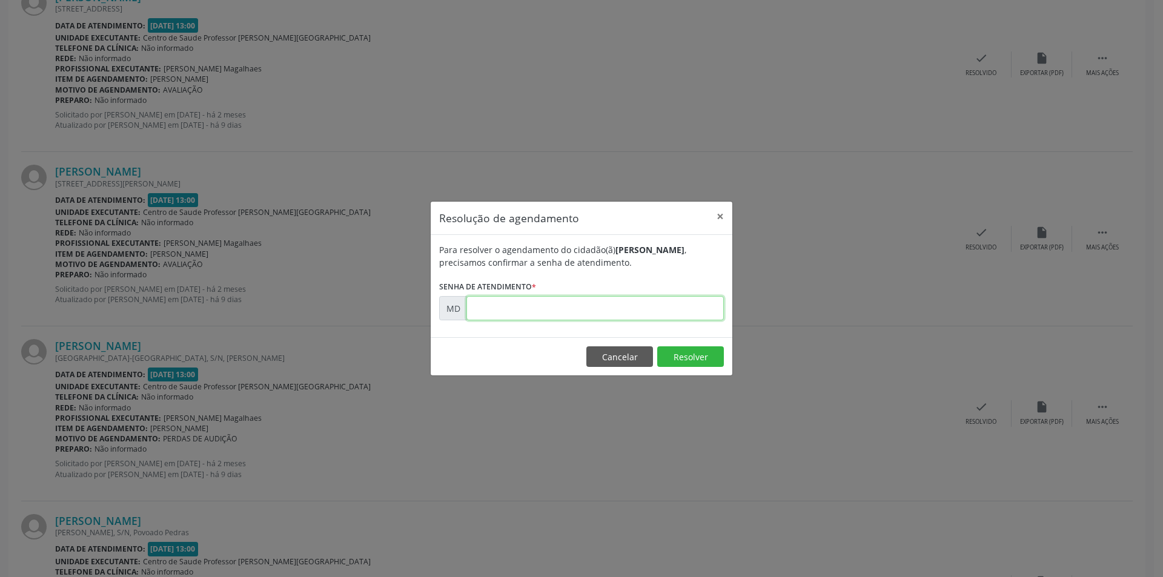
paste input "00000539"
type input "00000539"
click at [695, 354] on button "Resolver" at bounding box center [690, 357] width 67 height 21
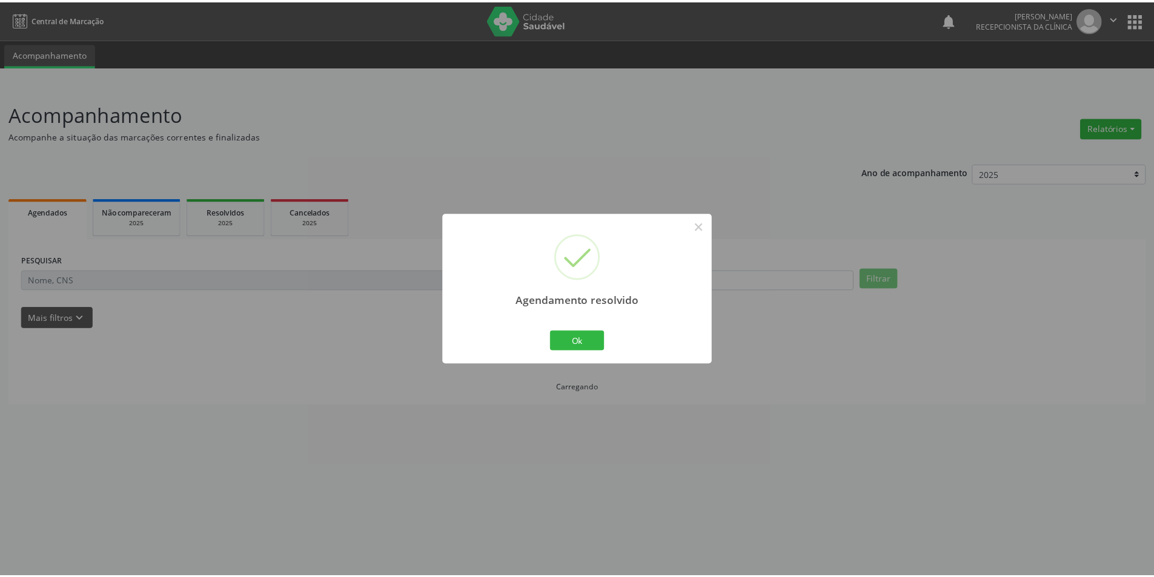
scroll to position [0, 0]
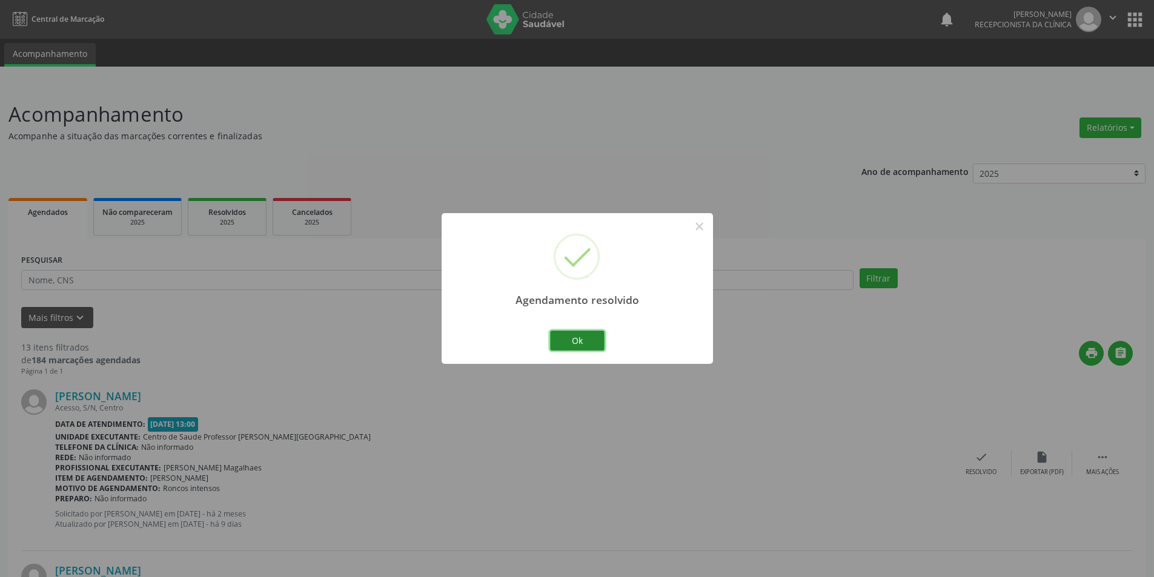
click at [577, 341] on button "Ok" at bounding box center [577, 341] width 55 height 21
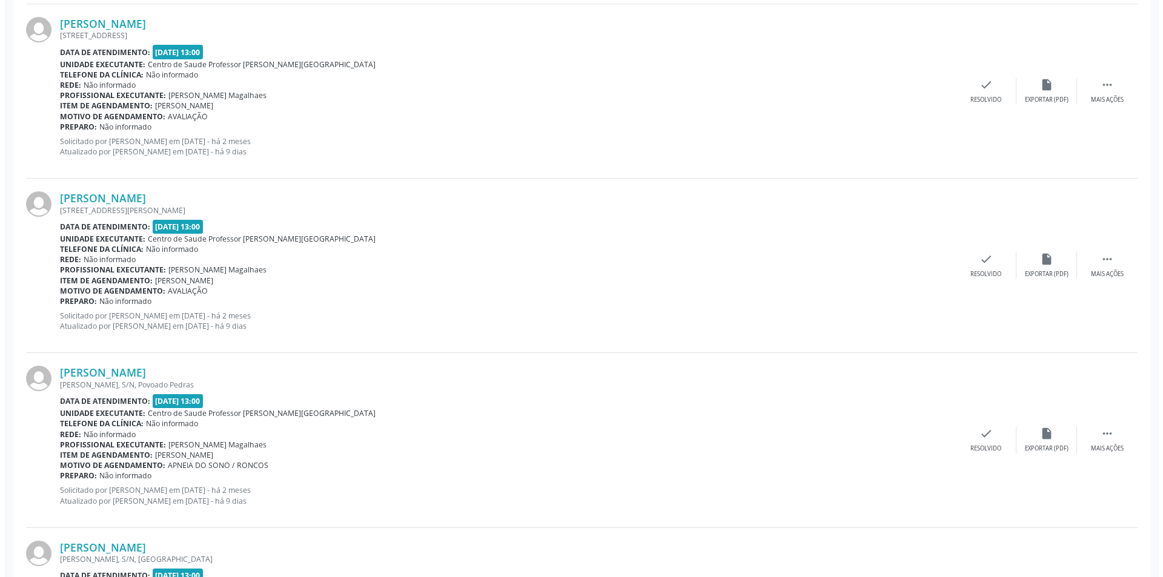
scroll to position [1394, 0]
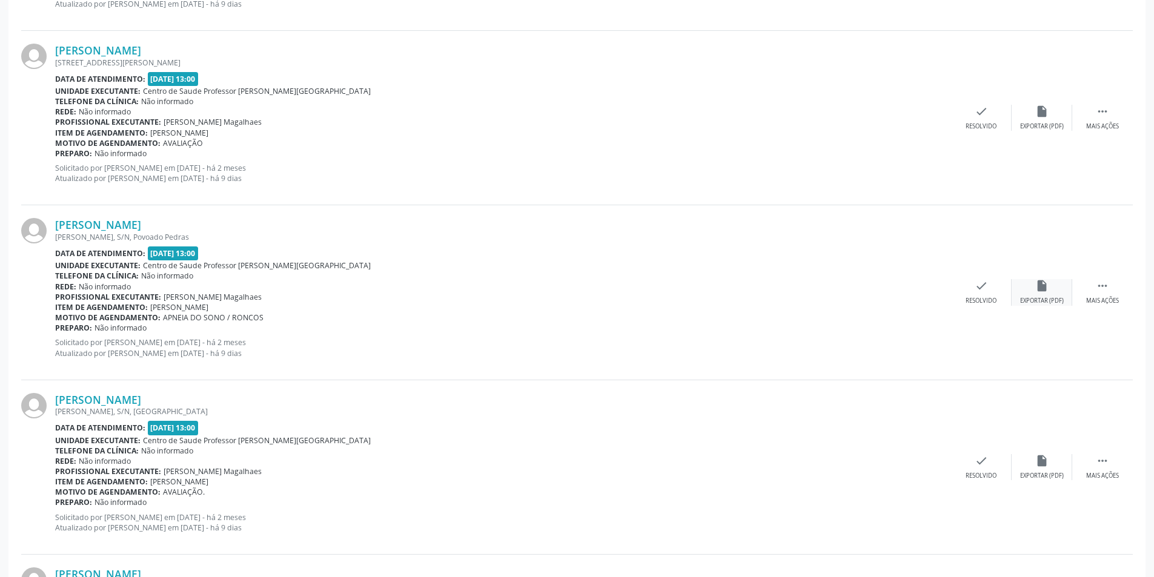
click at [1046, 294] on div "insert_drive_file Exportar (PDF)" at bounding box center [1042, 292] width 61 height 26
click at [985, 298] on div "Resolvido" at bounding box center [981, 301] width 31 height 8
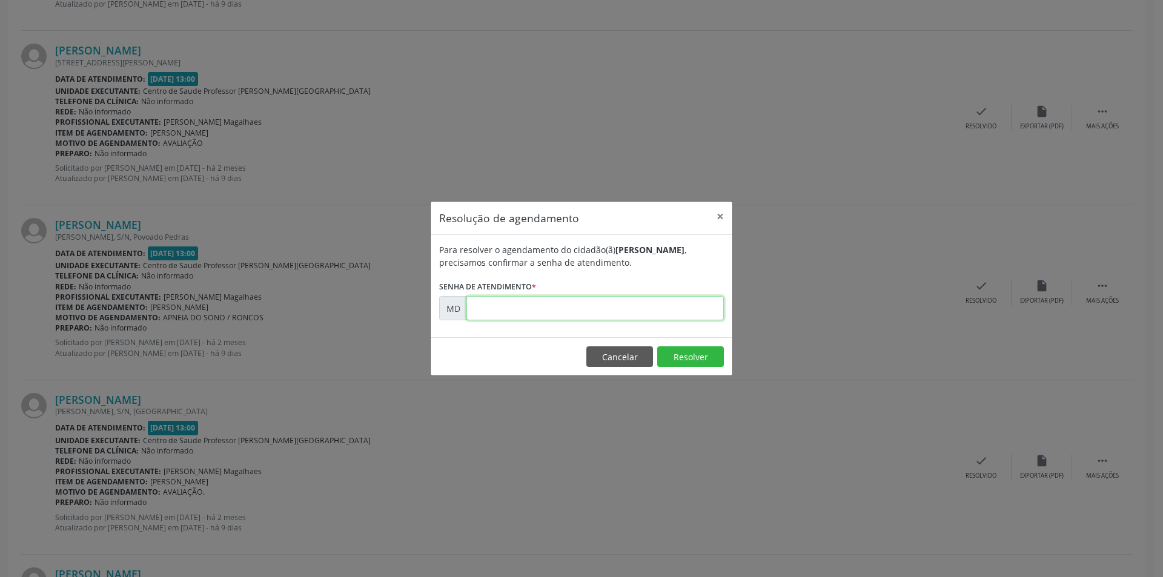
paste input "00000615"
type input "00000615"
click at [694, 358] on button "Resolver" at bounding box center [690, 357] width 67 height 21
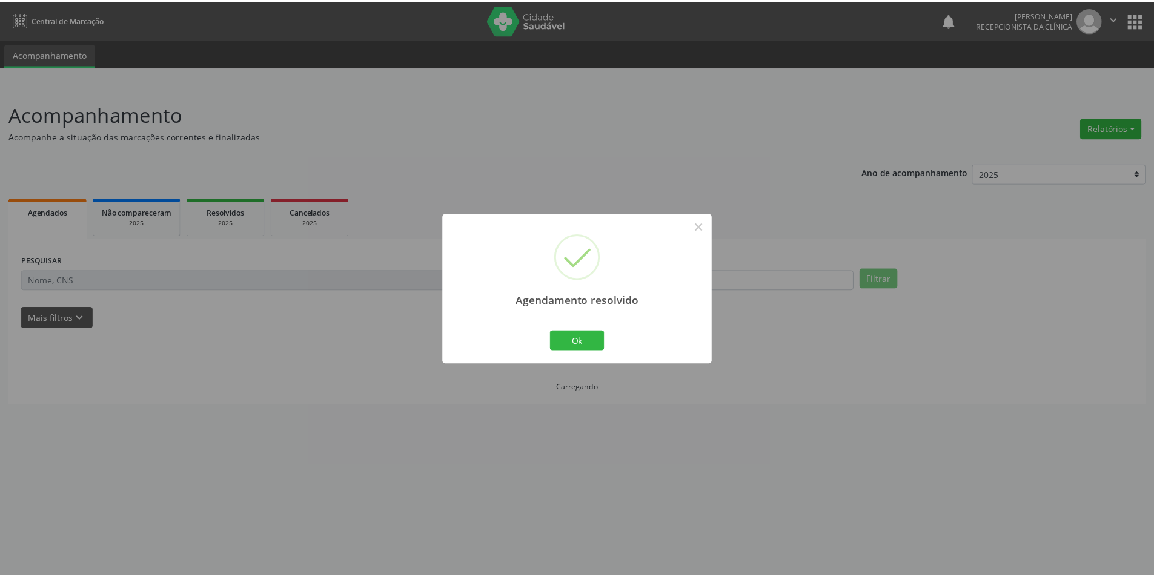
scroll to position [0, 0]
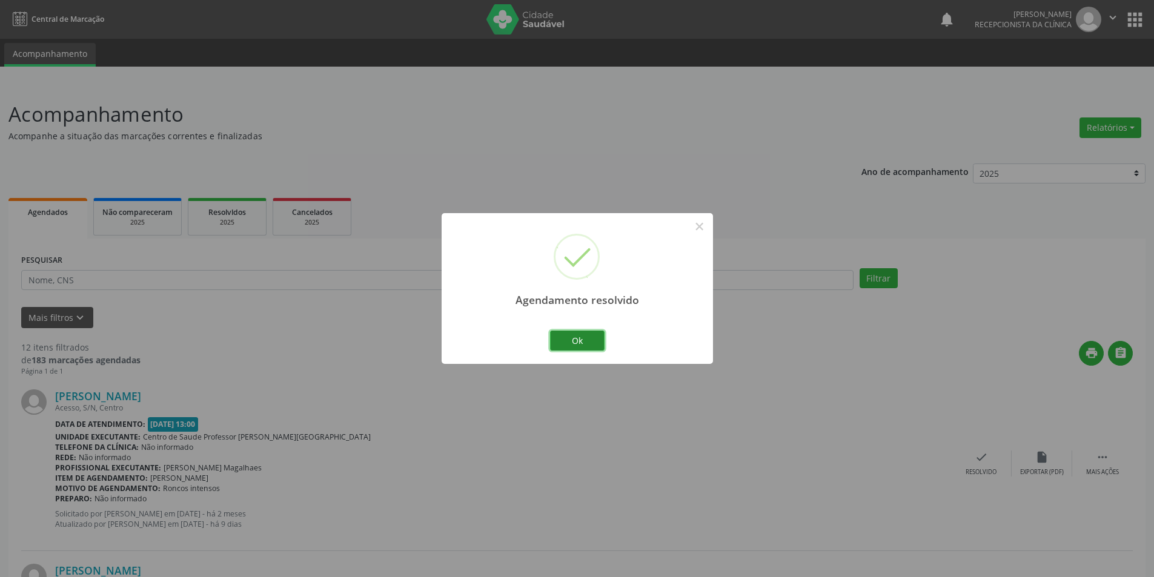
click at [580, 337] on button "Ok" at bounding box center [577, 341] width 55 height 21
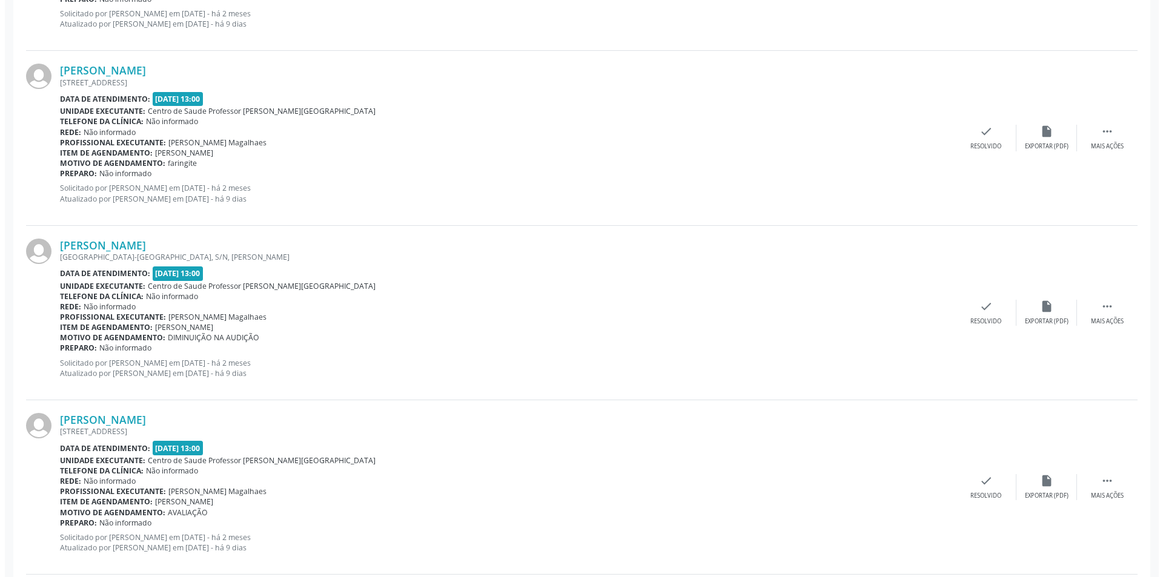
scroll to position [969, 0]
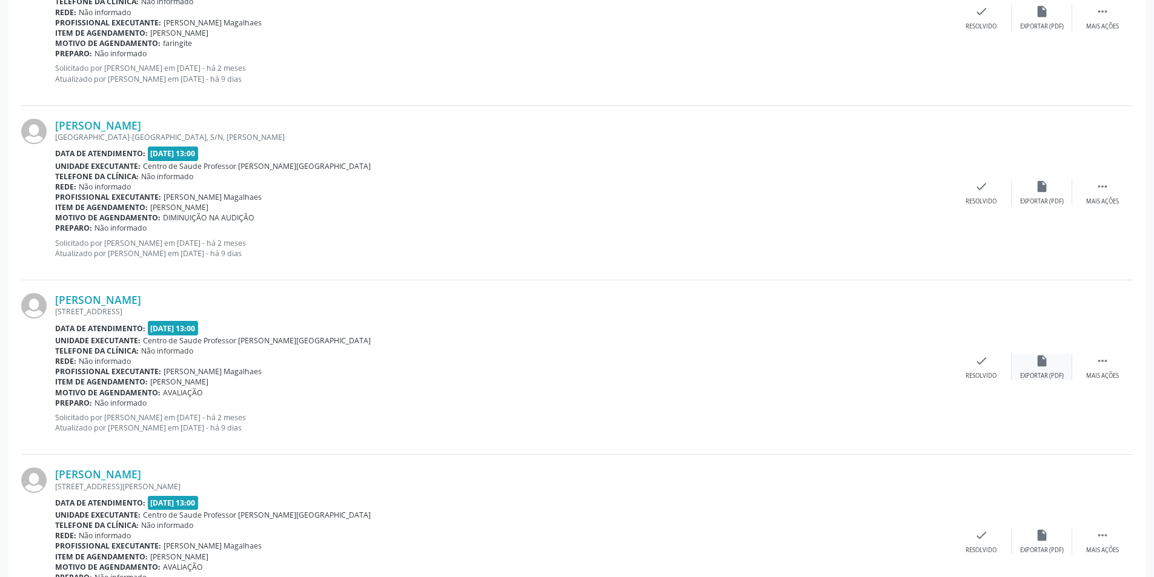
click at [1031, 375] on div "Exportar (PDF)" at bounding box center [1042, 376] width 44 height 8
click at [984, 366] on icon "check" at bounding box center [981, 360] width 13 height 13
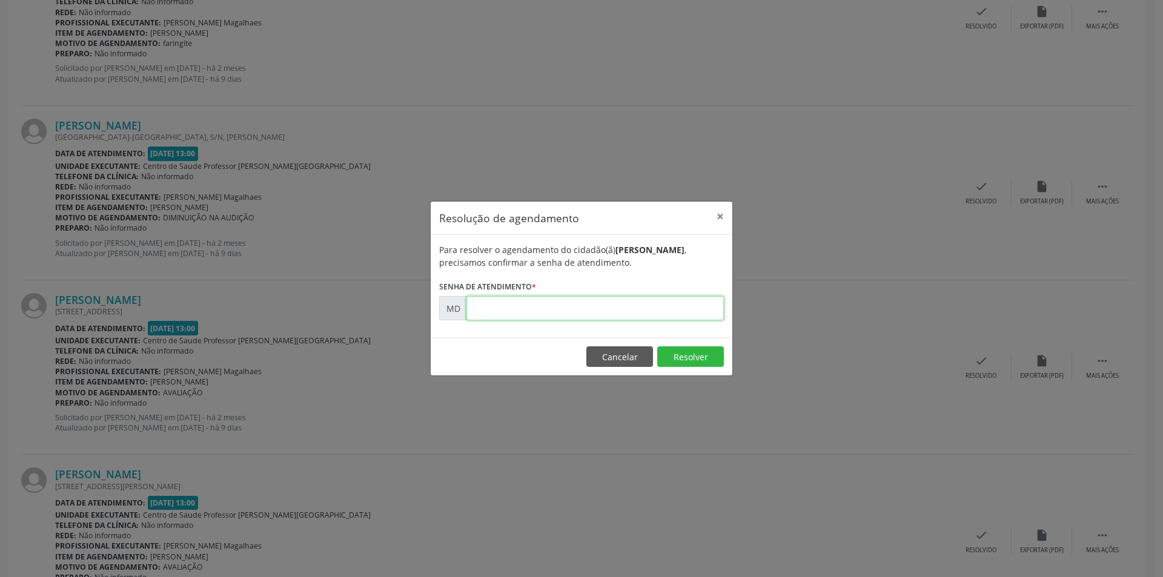
paste input "00000327"
type input "00000327"
click at [674, 350] on button "Resolver" at bounding box center [690, 357] width 67 height 21
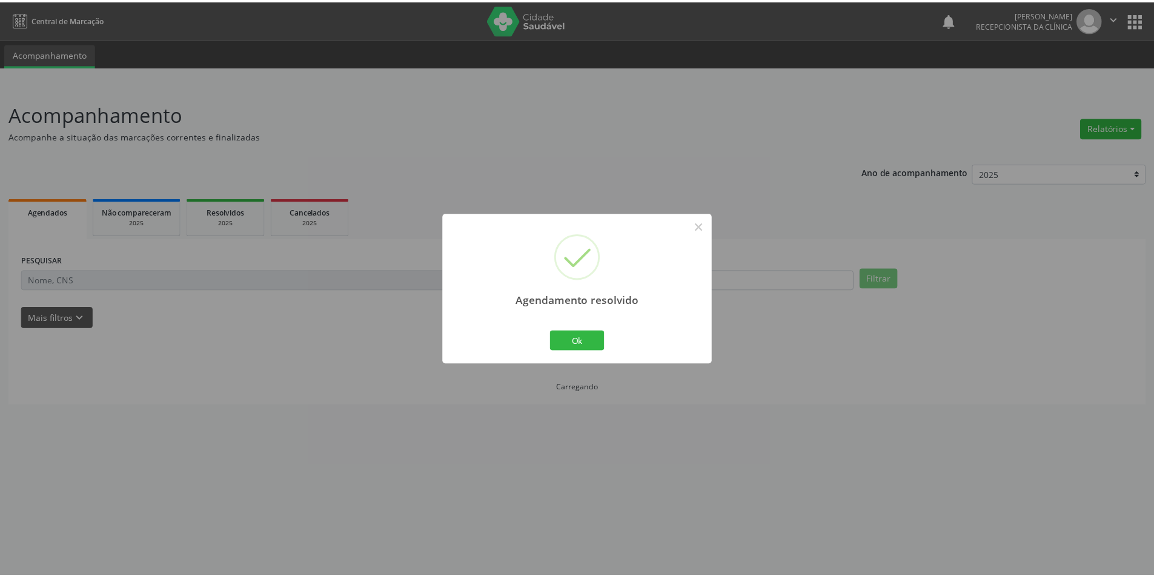
scroll to position [0, 0]
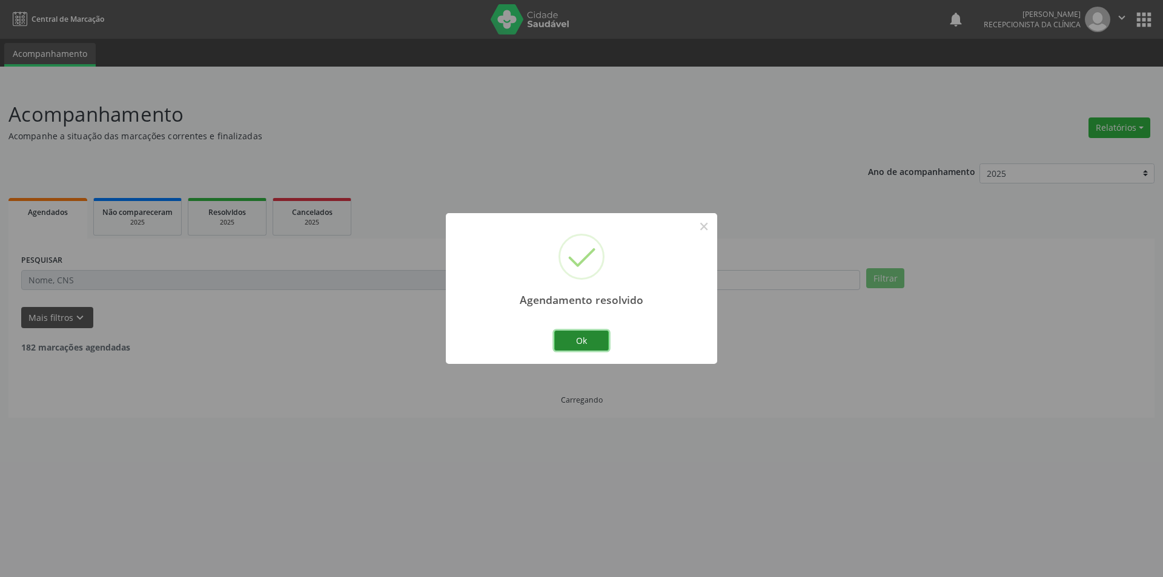
click at [588, 341] on button "Ok" at bounding box center [581, 341] width 55 height 21
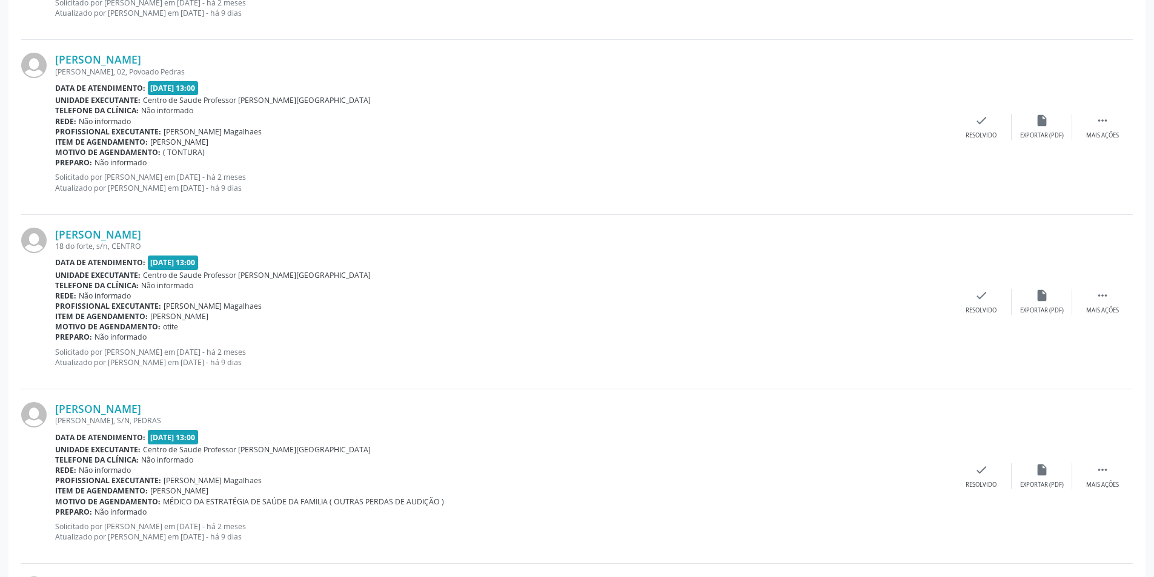
scroll to position [1498, 0]
